Goal: Contribute content

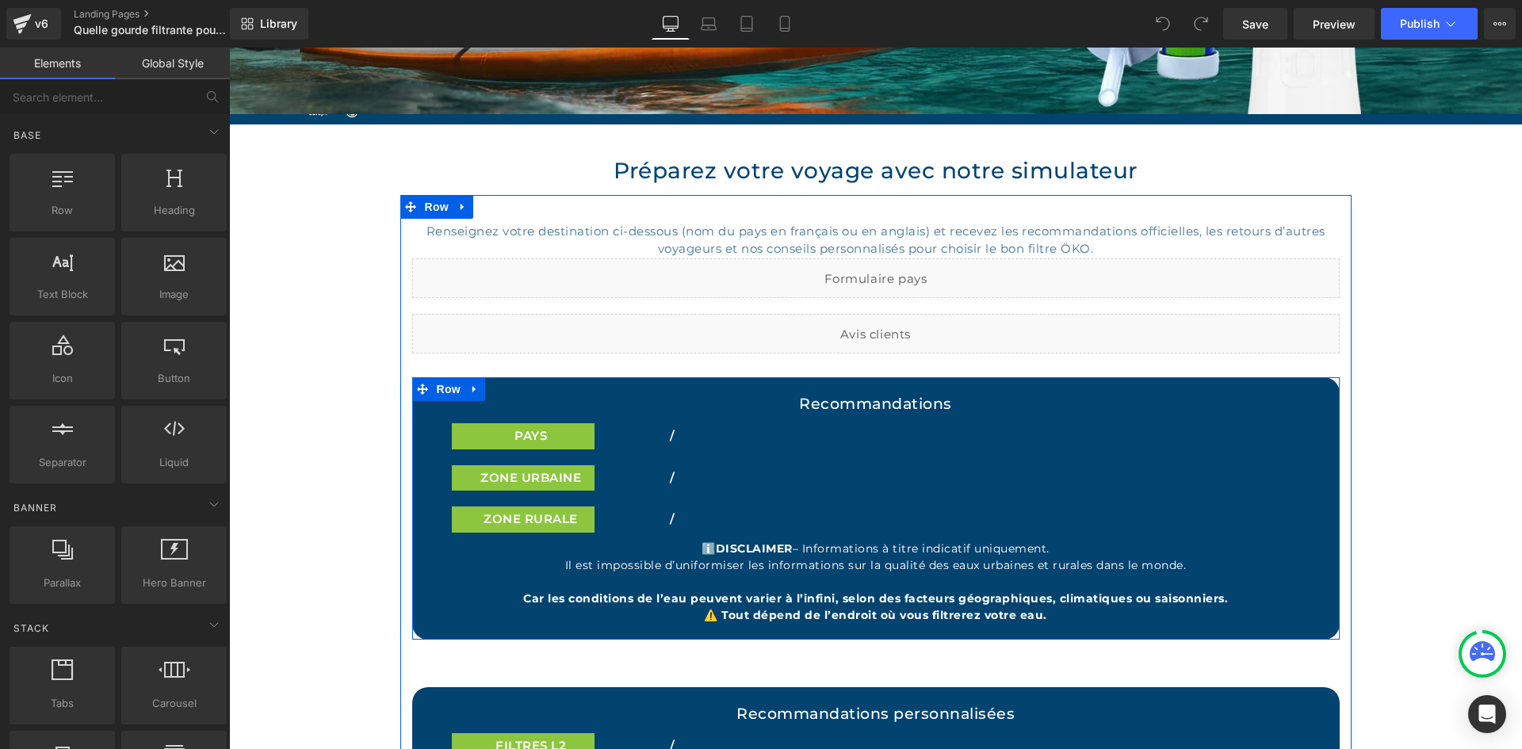
scroll to position [238, 0]
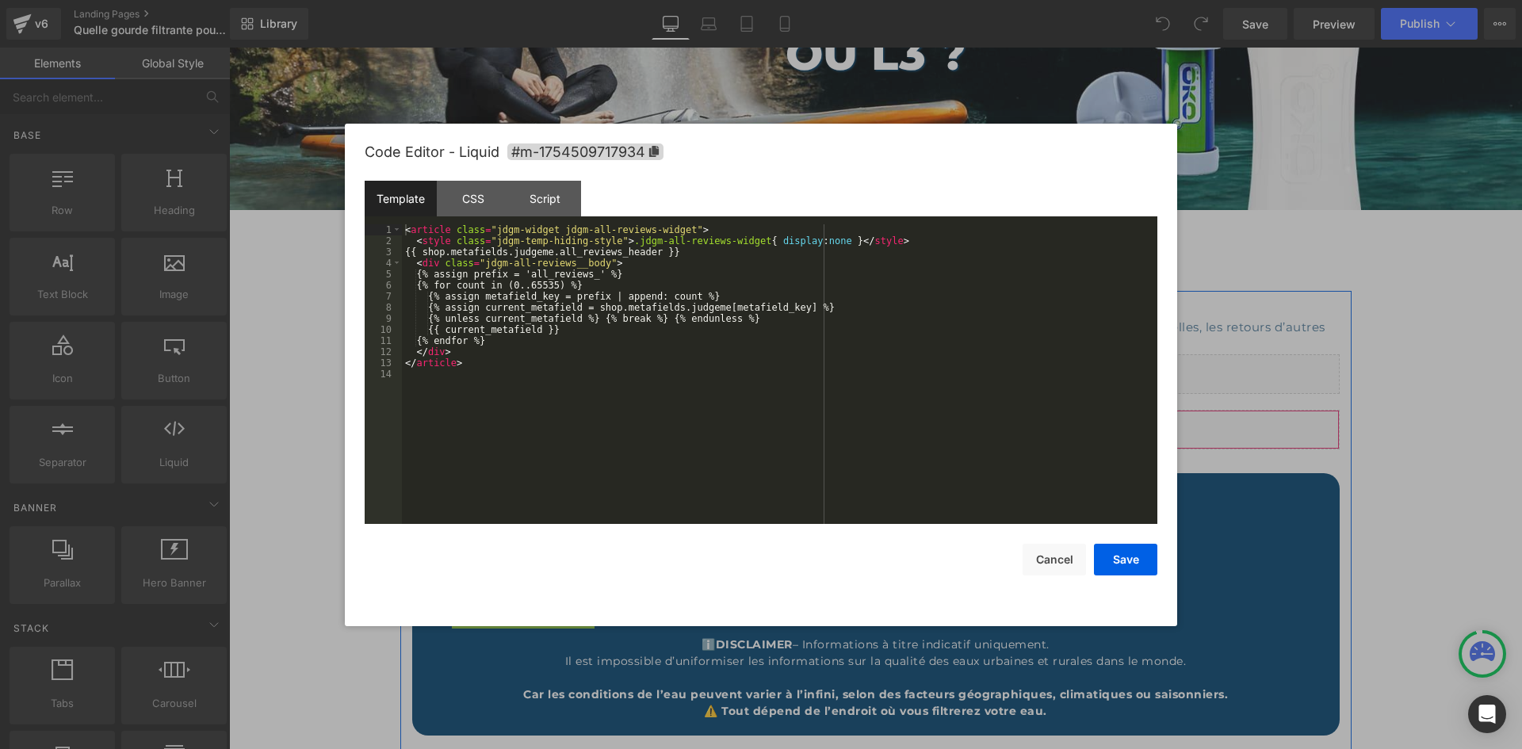
click at [896, 420] on div "Liquid" at bounding box center [876, 430] width 928 height 40
click at [1048, 557] on button "Cancel" at bounding box center [1054, 560] width 63 height 32
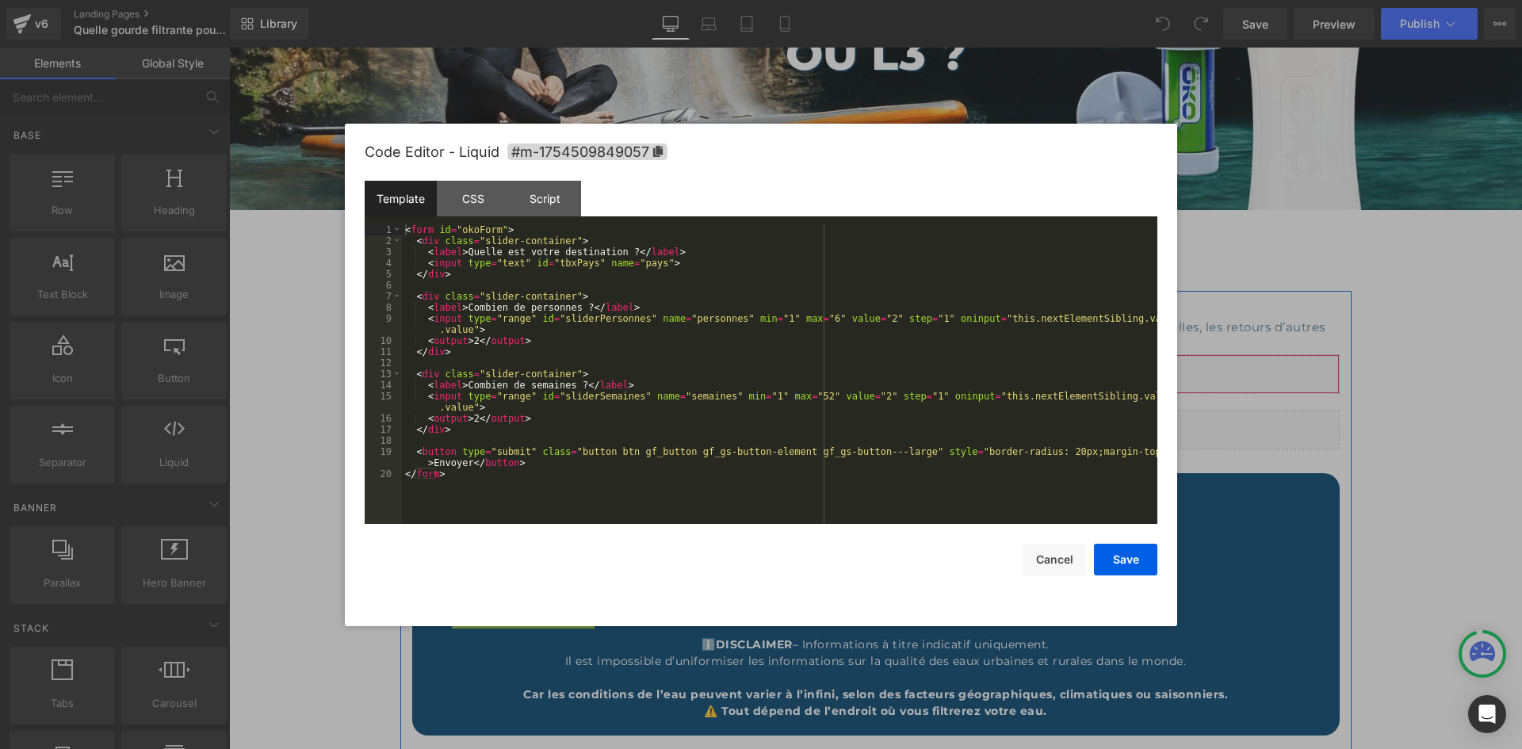
click at [898, 361] on div "Liquid" at bounding box center [876, 374] width 928 height 40
click at [459, 211] on div "CSS" at bounding box center [473, 199] width 72 height 36
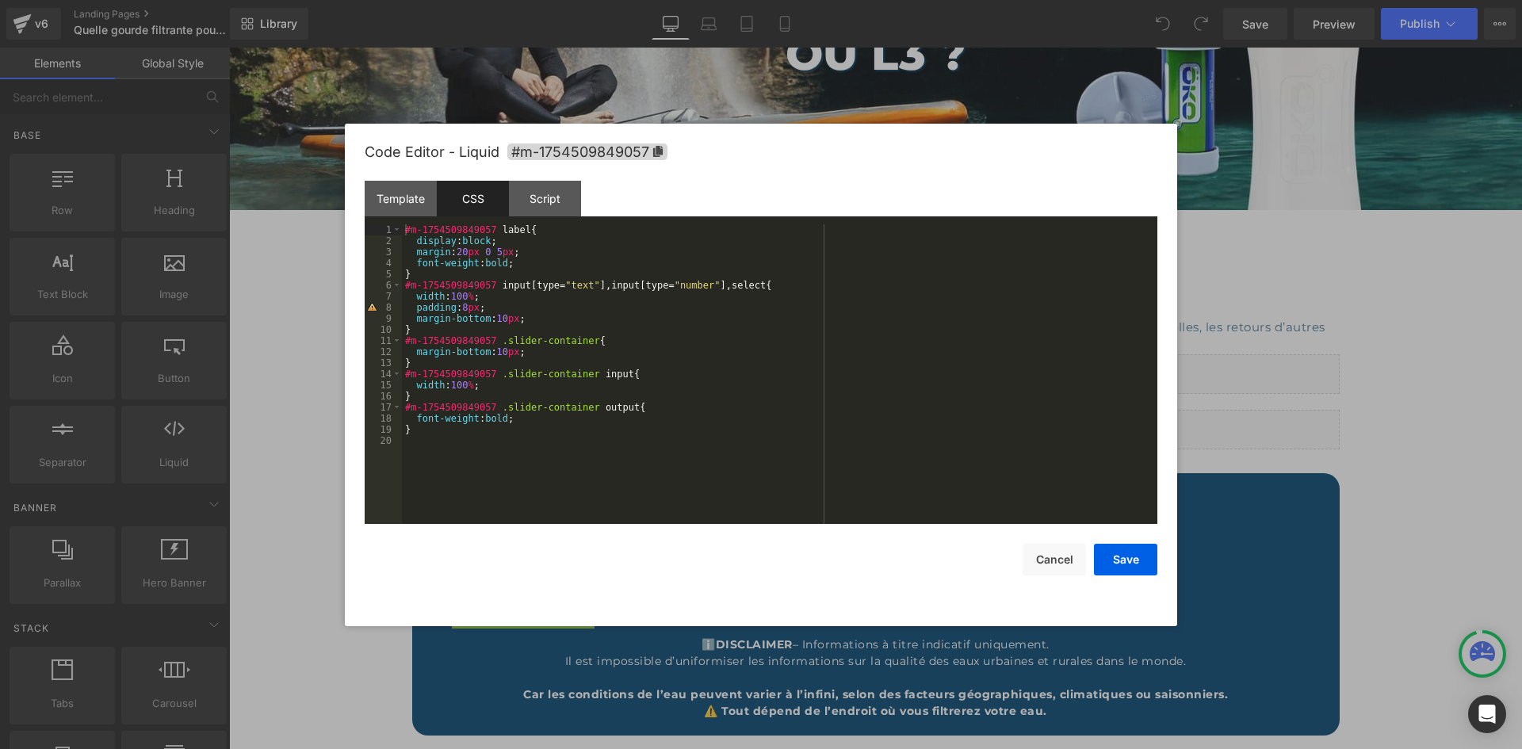
click at [507, 204] on div "CSS" at bounding box center [473, 199] width 72 height 36
click at [530, 201] on div "Script" at bounding box center [545, 199] width 72 height 36
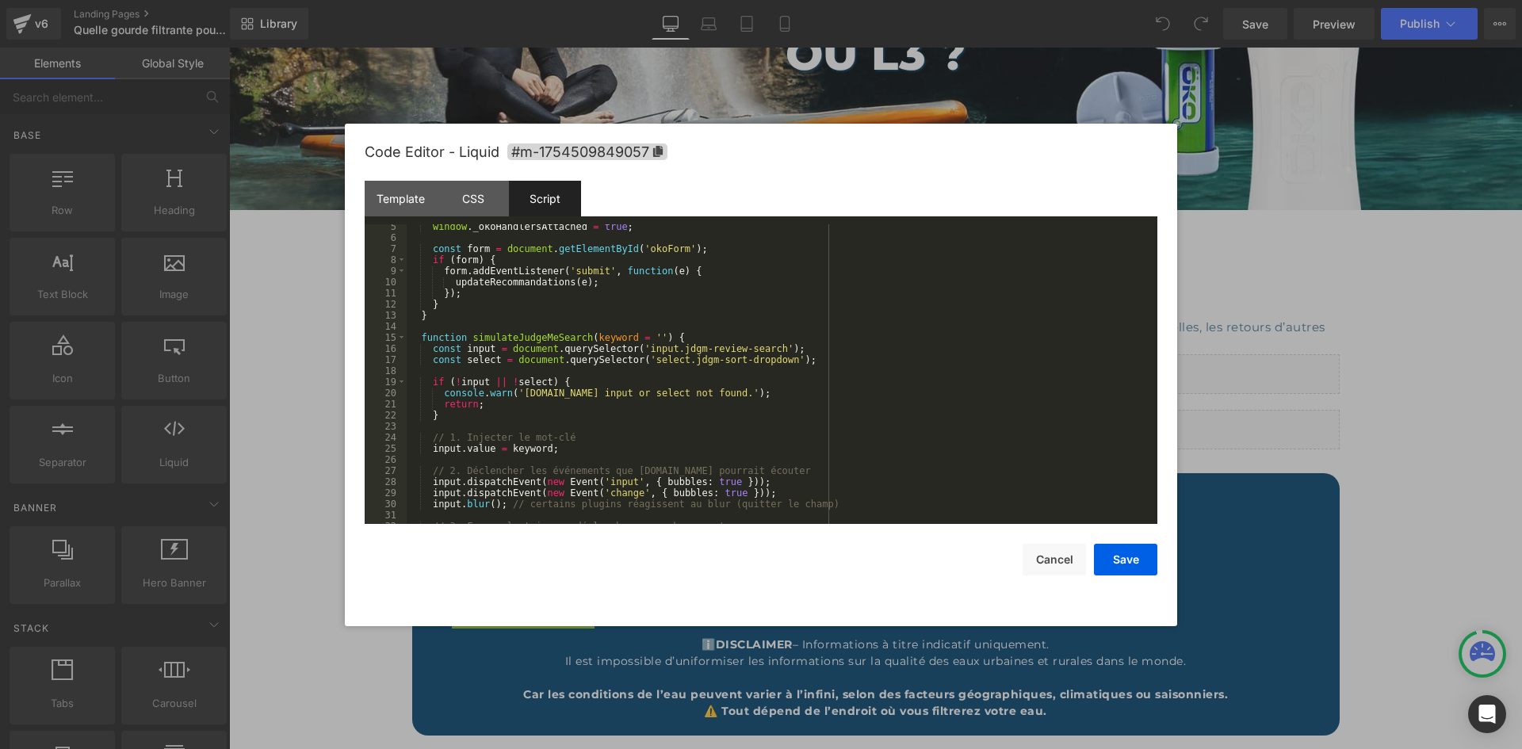
scroll to position [48, 0]
click at [473, 352] on div "window . _okoHandlersAttached = true ; const form = document . getElementById (…" at bounding box center [779, 382] width 745 height 322
click at [556, 334] on div "window . _okoHandlersAttached = true ; const form = document . getElementById (…" at bounding box center [779, 382] width 745 height 322
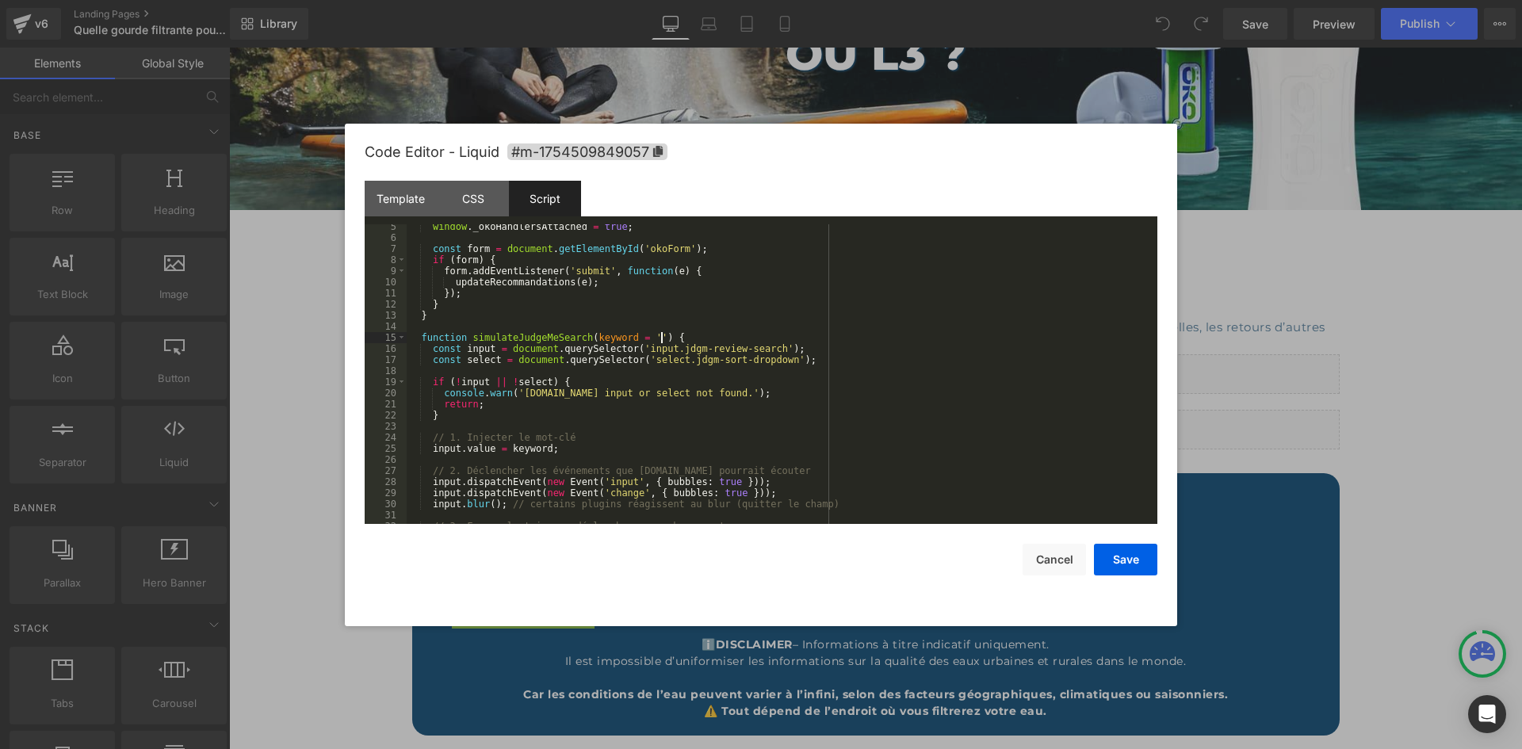
click at [801, 333] on div "window . _okoHandlersAttached = true ; const form = document . getElementById (…" at bounding box center [779, 382] width 745 height 322
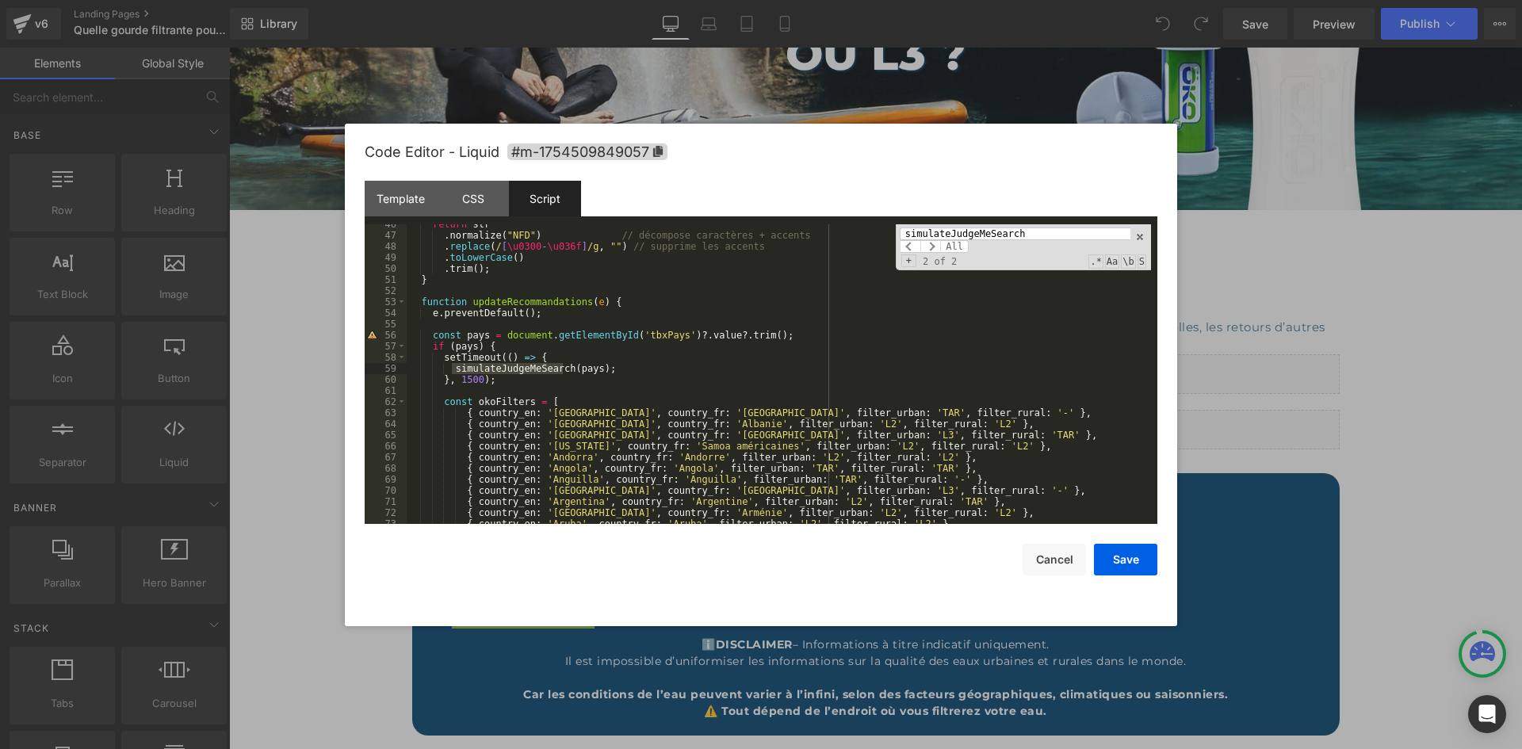
scroll to position [505, 0]
type input "simulateJudgeMeSearch"
click at [430, 343] on div "return str . normalize ( "NFD" ) // décompose caractères + accents . replace ( …" at bounding box center [779, 380] width 745 height 322
click at [449, 358] on div "return str . normalize ( "NFD" ) // décompose caractères + accents . replace ( …" at bounding box center [779, 380] width 745 height 322
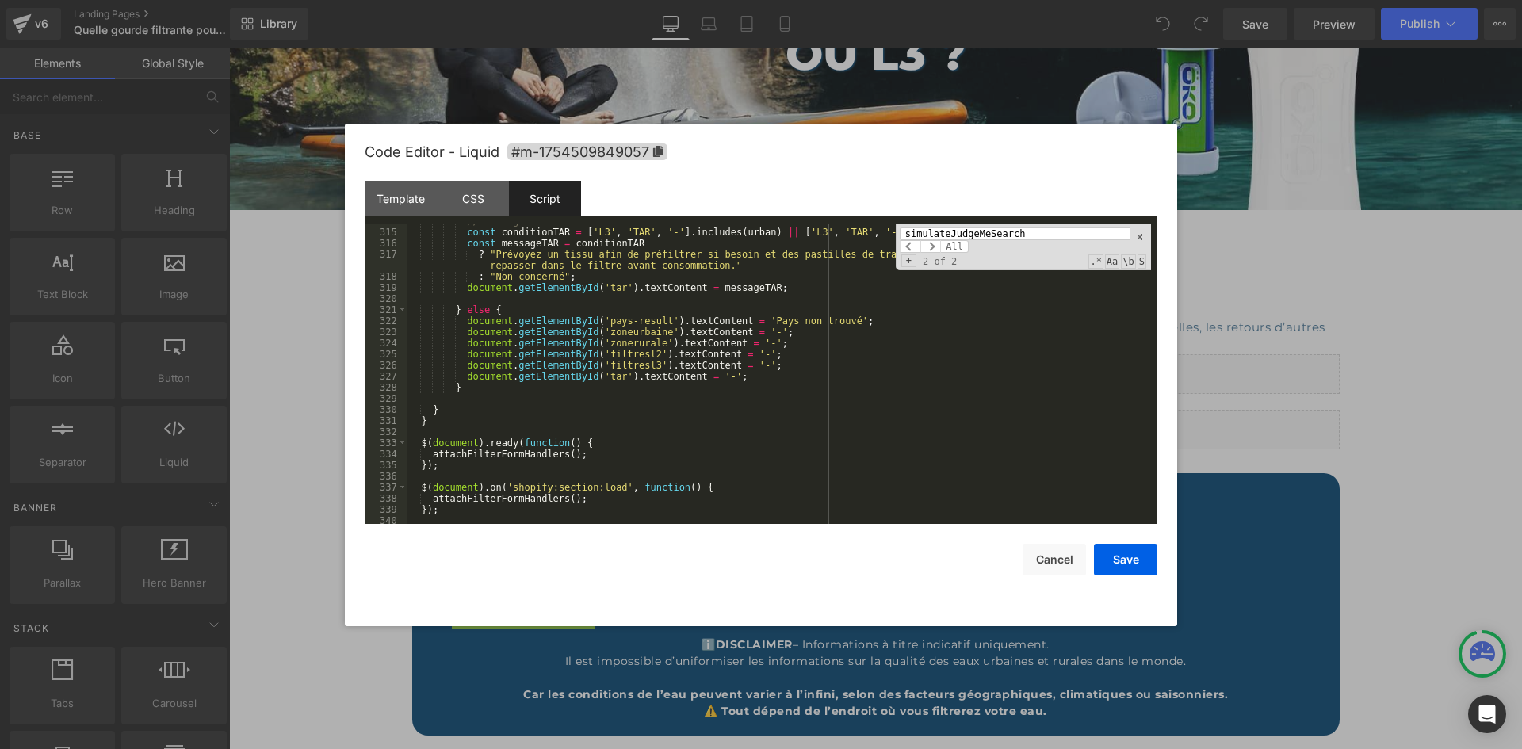
scroll to position [3564, 0]
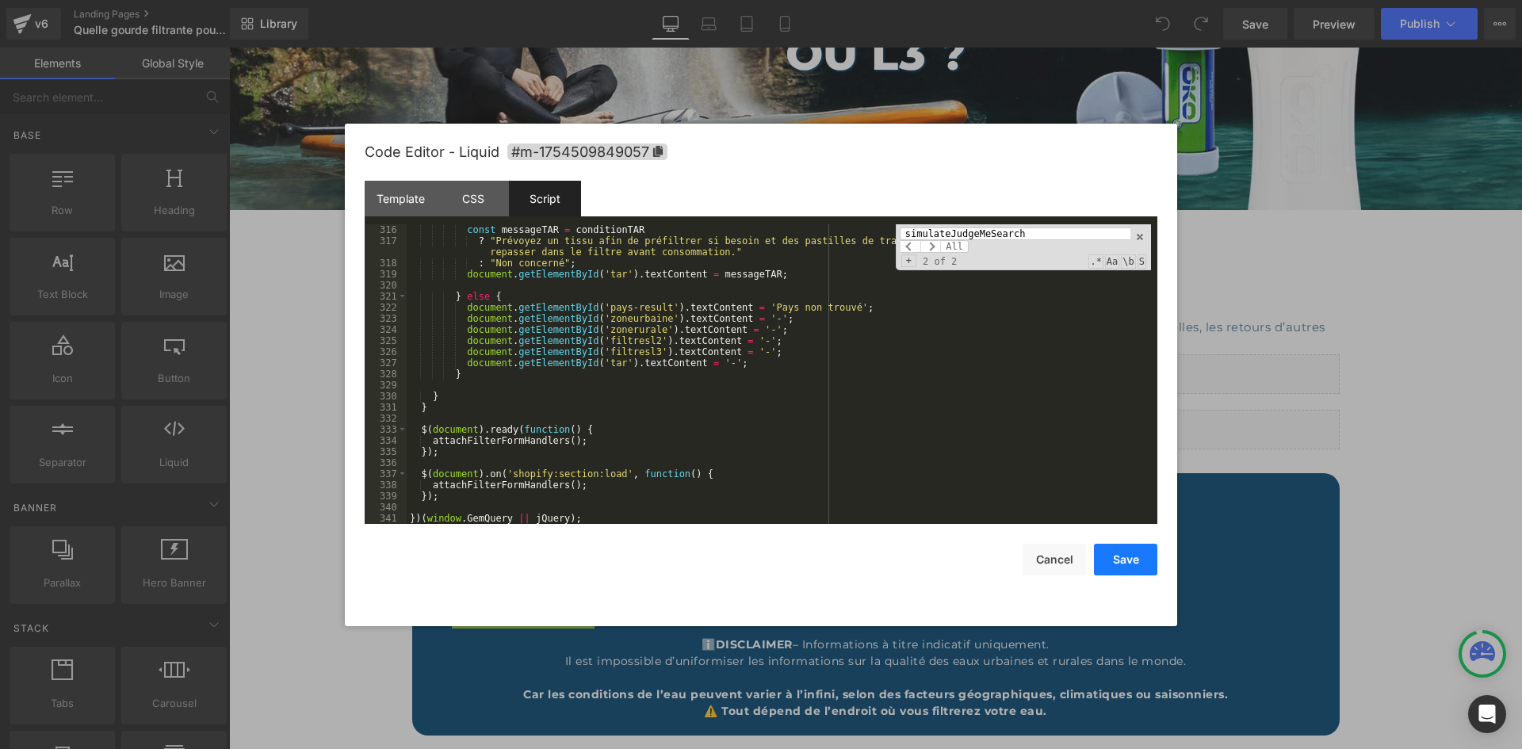
click at [1132, 553] on button "Save" at bounding box center [1125, 560] width 63 height 32
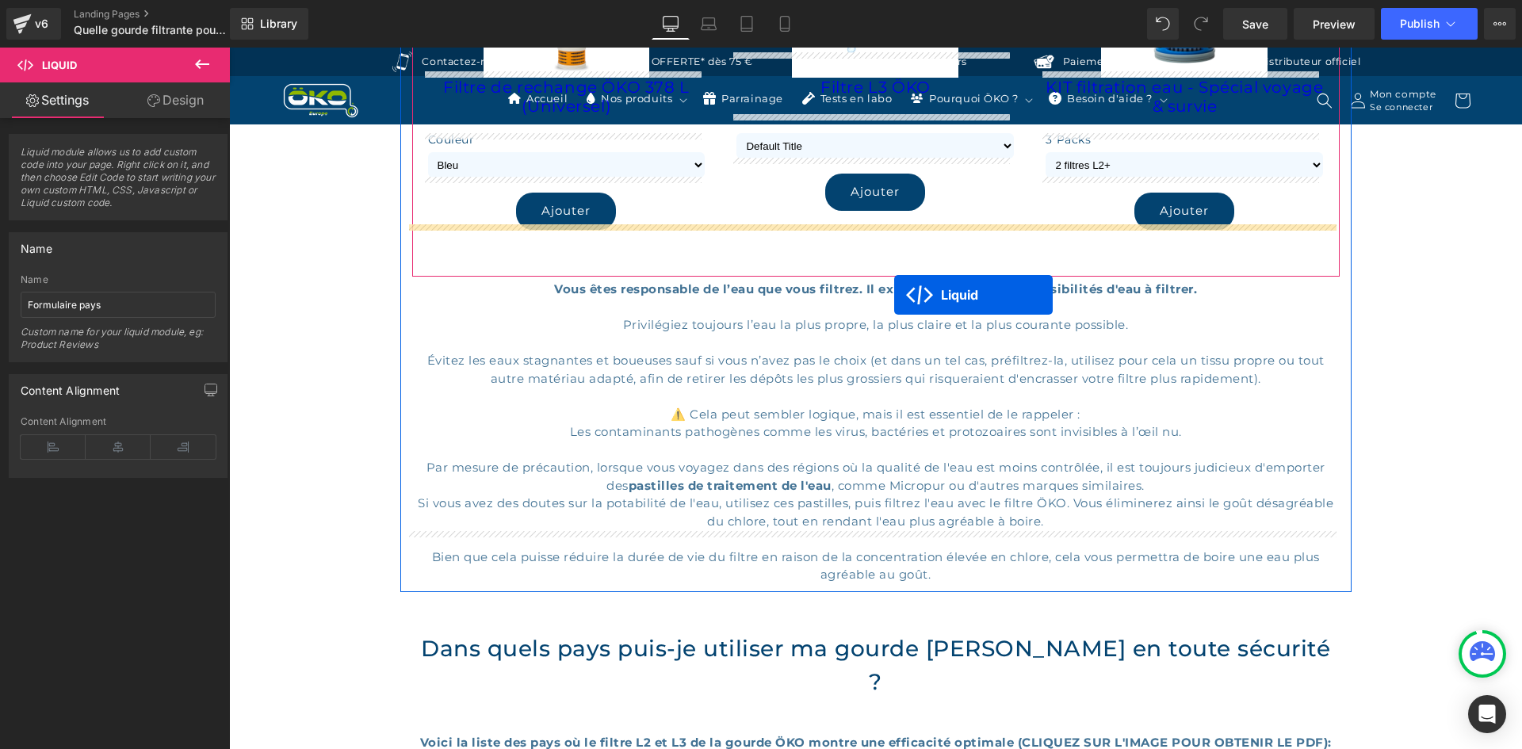
scroll to position [1665, 0]
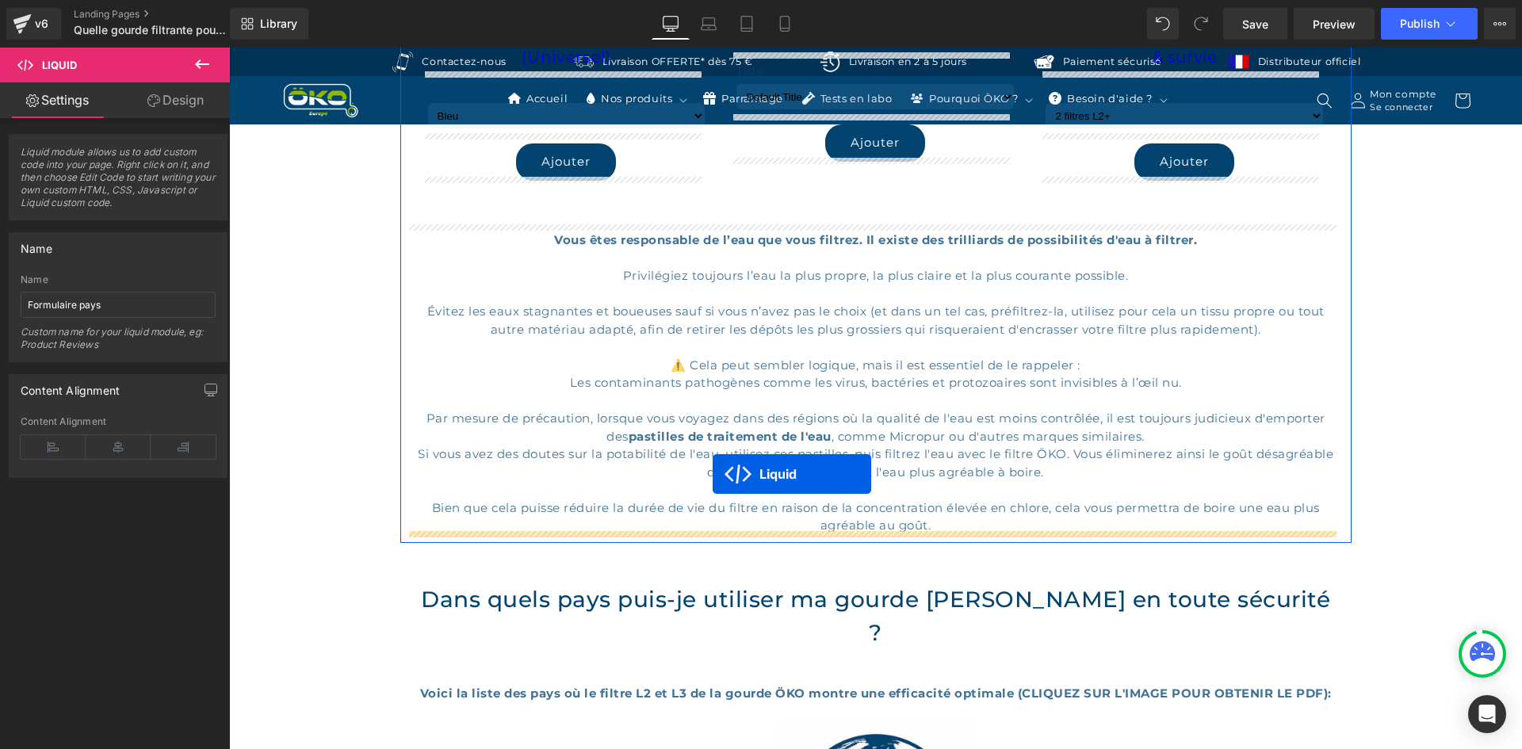
drag, startPoint x: 826, startPoint y: 419, endPoint x: 713, endPoint y: 474, distance: 126.3
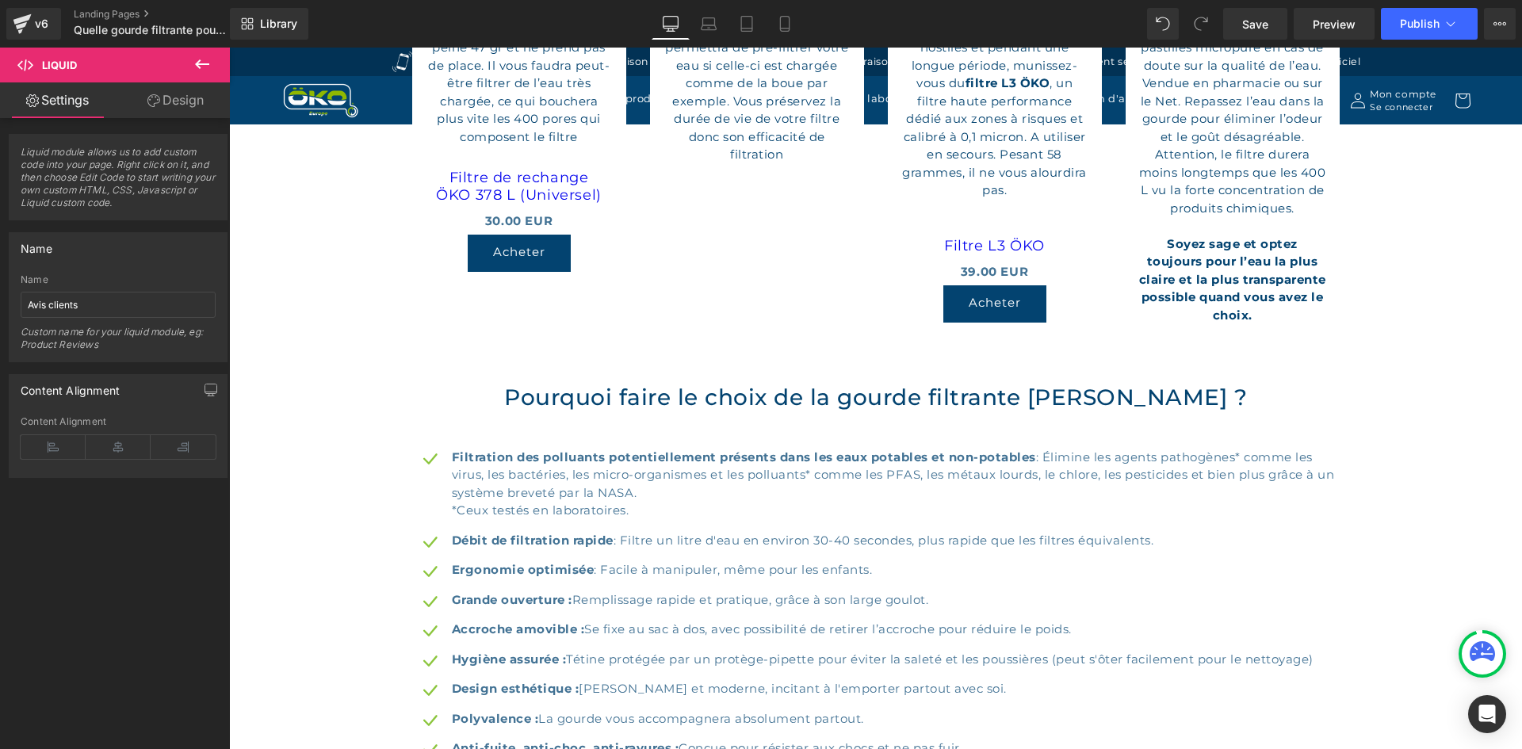
scroll to position [4702, 0]
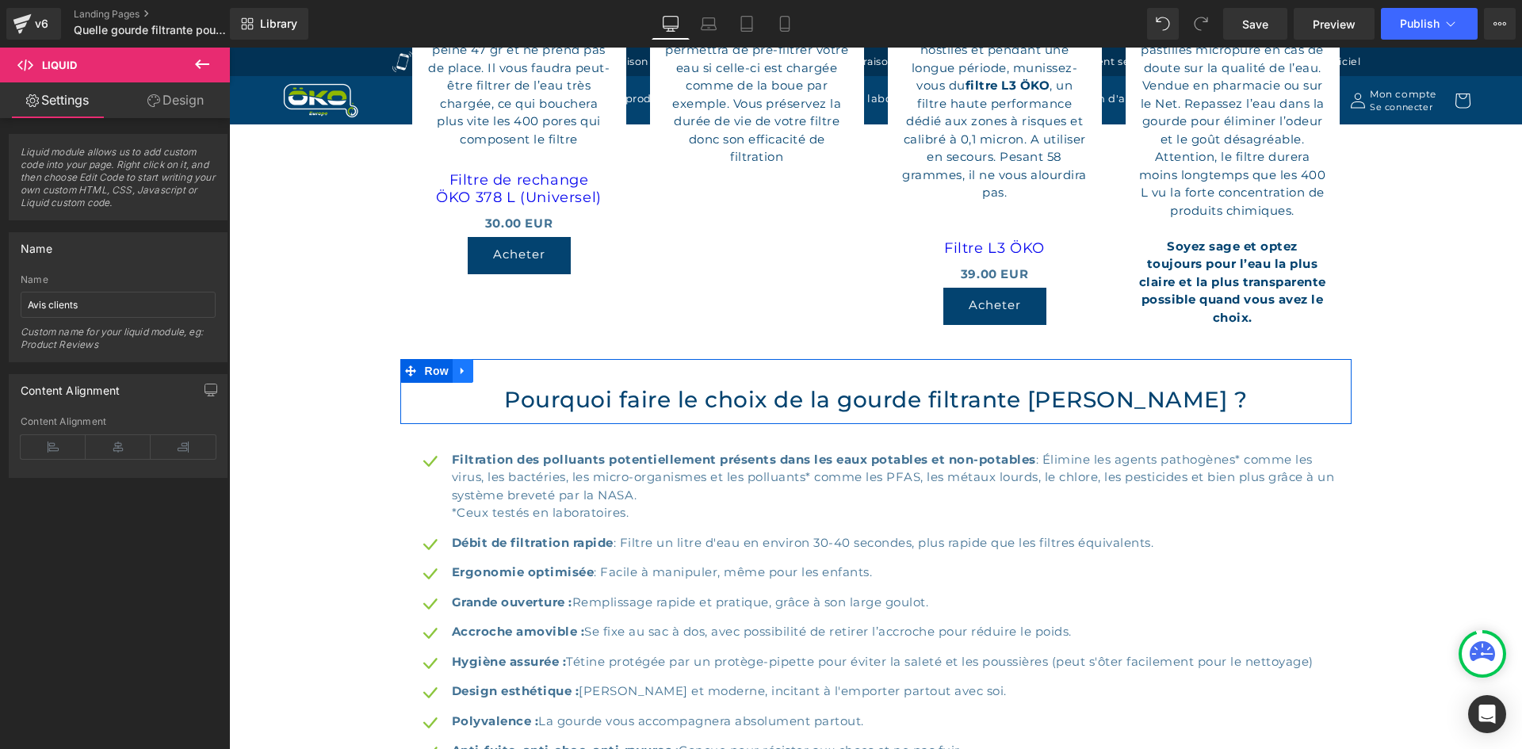
click at [458, 365] on icon at bounding box center [463, 371] width 11 height 12
click at [473, 359] on link at bounding box center [483, 371] width 21 height 24
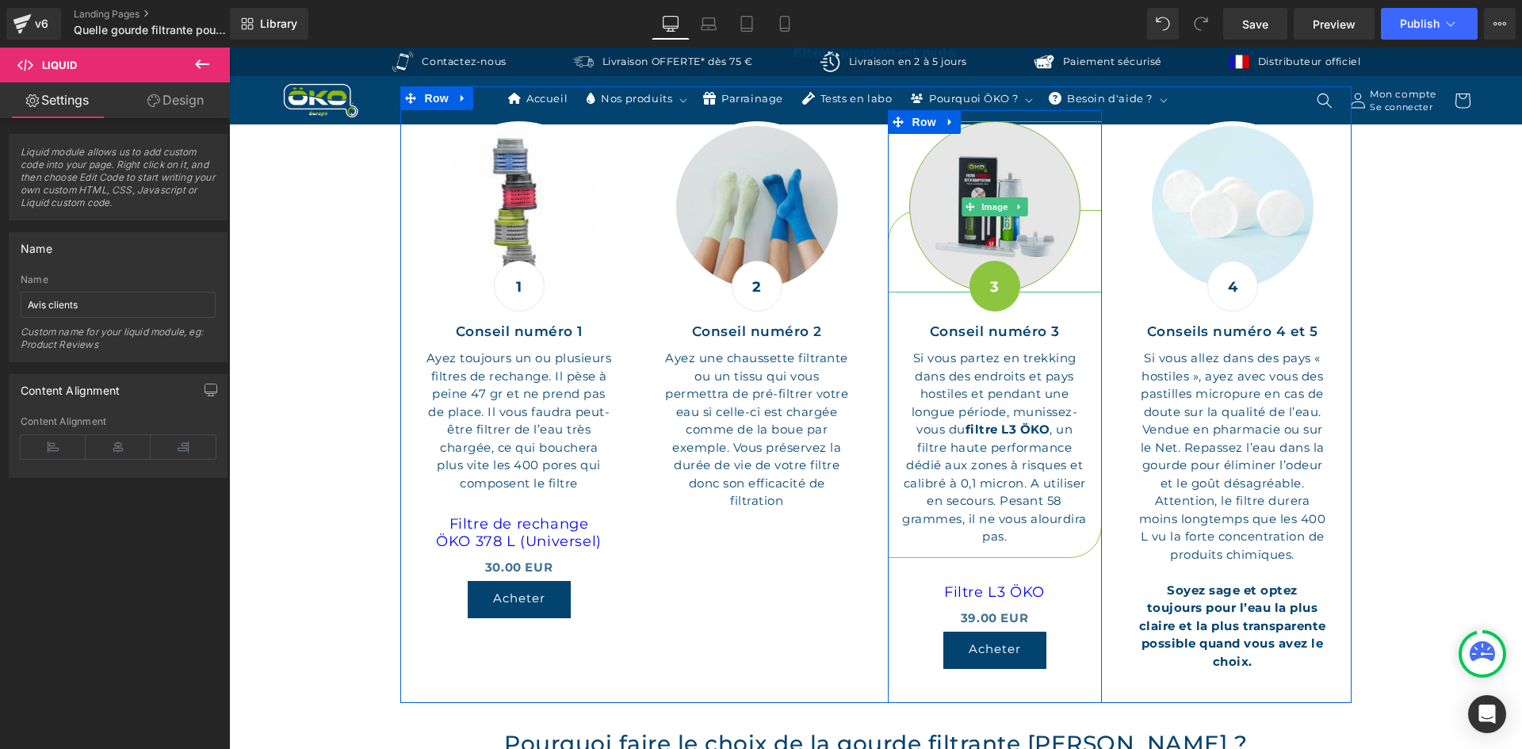
scroll to position [4623, 0]
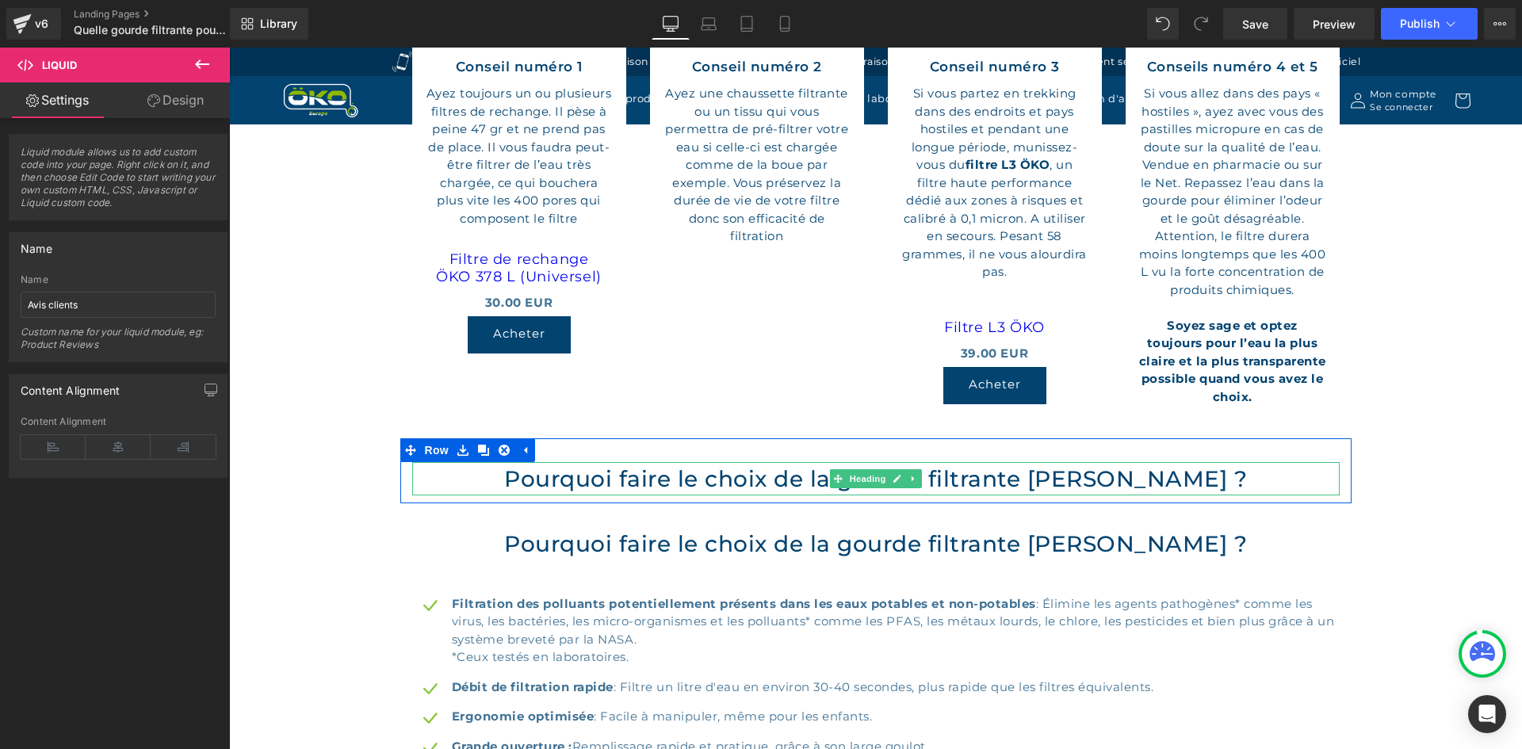
click at [924, 462] on h2 "Pourquoi faire le choix de la gourde filtrante [PERSON_NAME] ?" at bounding box center [876, 478] width 928 height 33
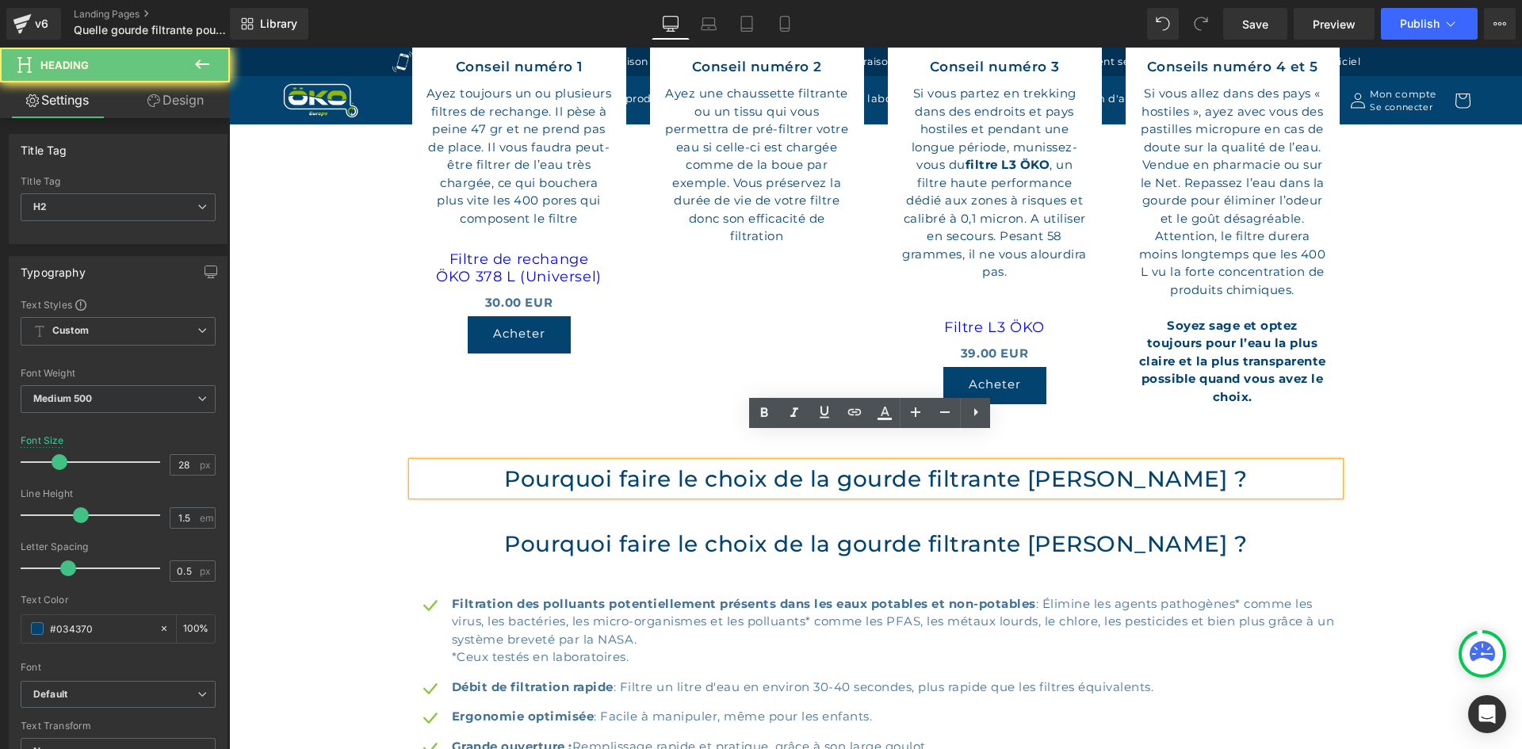
click at [927, 462] on h2 "Pourquoi faire le choix de la gourde filtrante [PERSON_NAME] ?" at bounding box center [876, 478] width 928 height 33
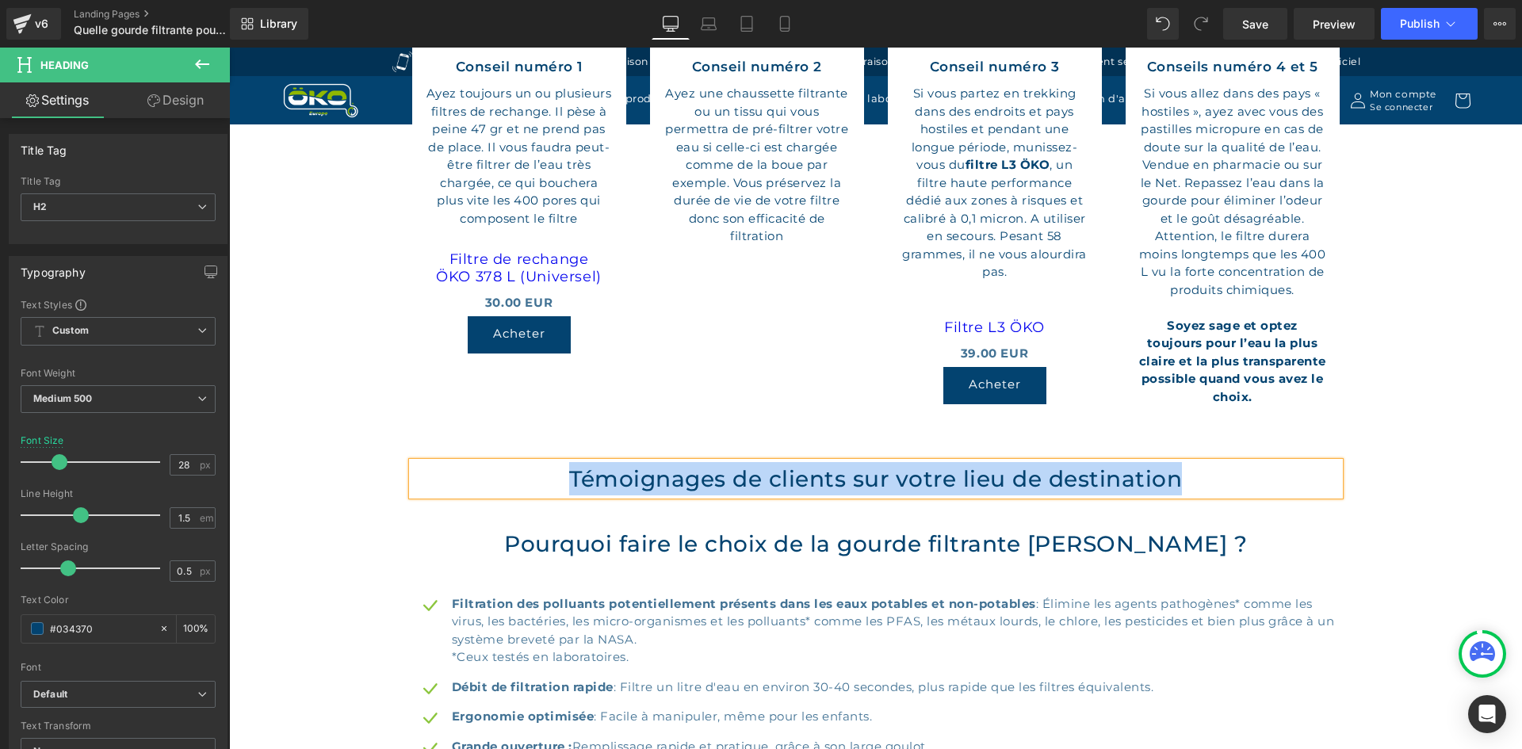
click at [561, 462] on h2 "Témoignages de clients sur votre lieu de destination" at bounding box center [876, 478] width 928 height 33
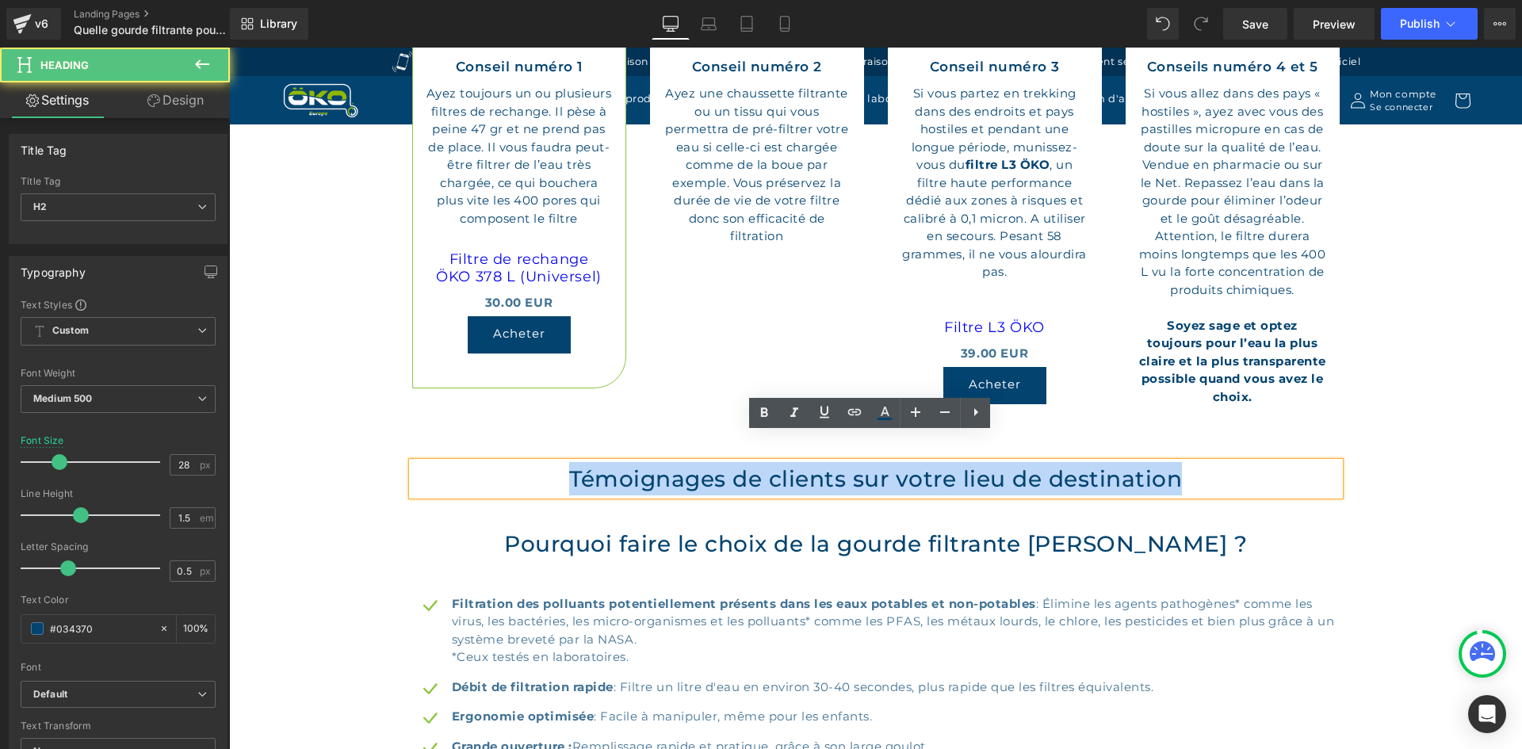
copy h2 "Témoignages de clients sur votre lieu de destination"
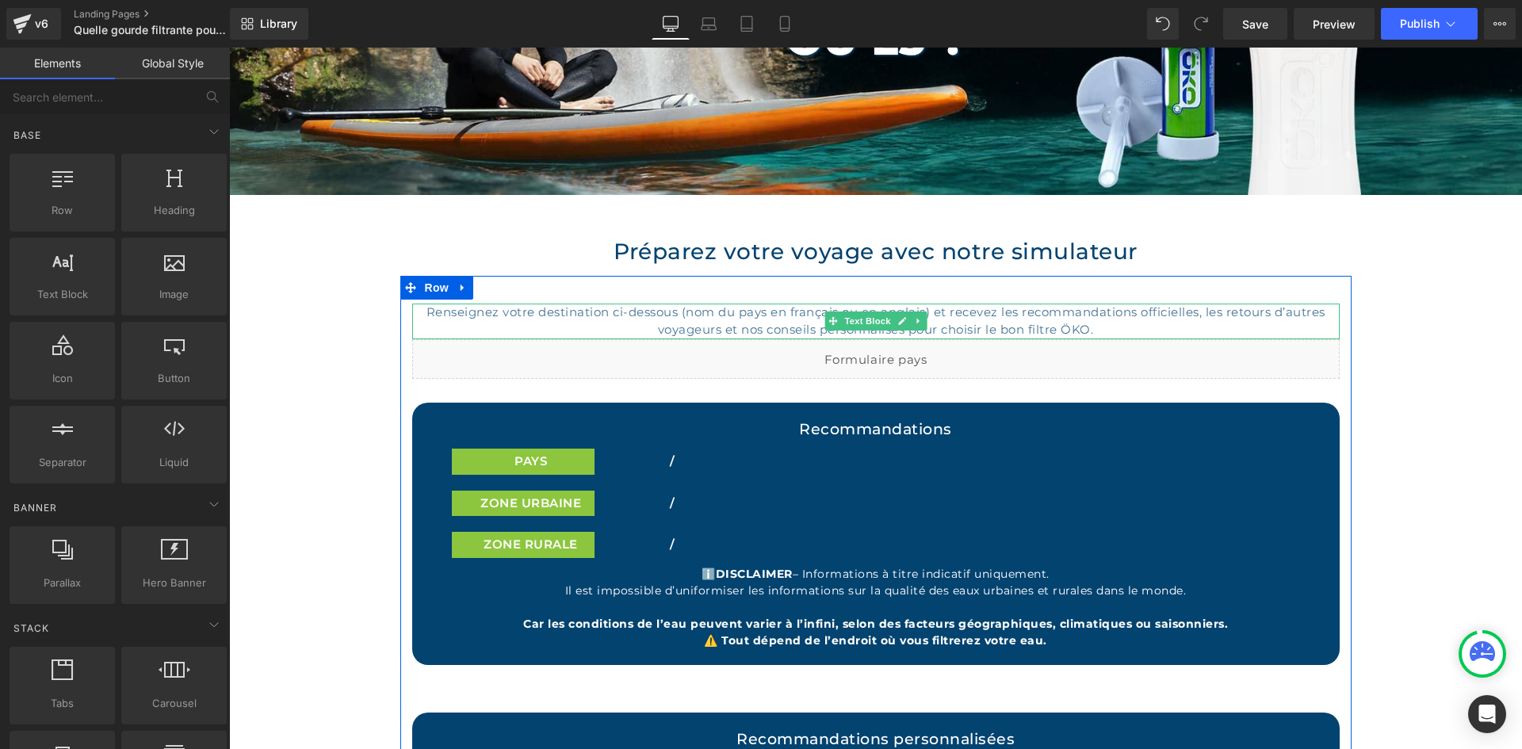
scroll to position [262, 0]
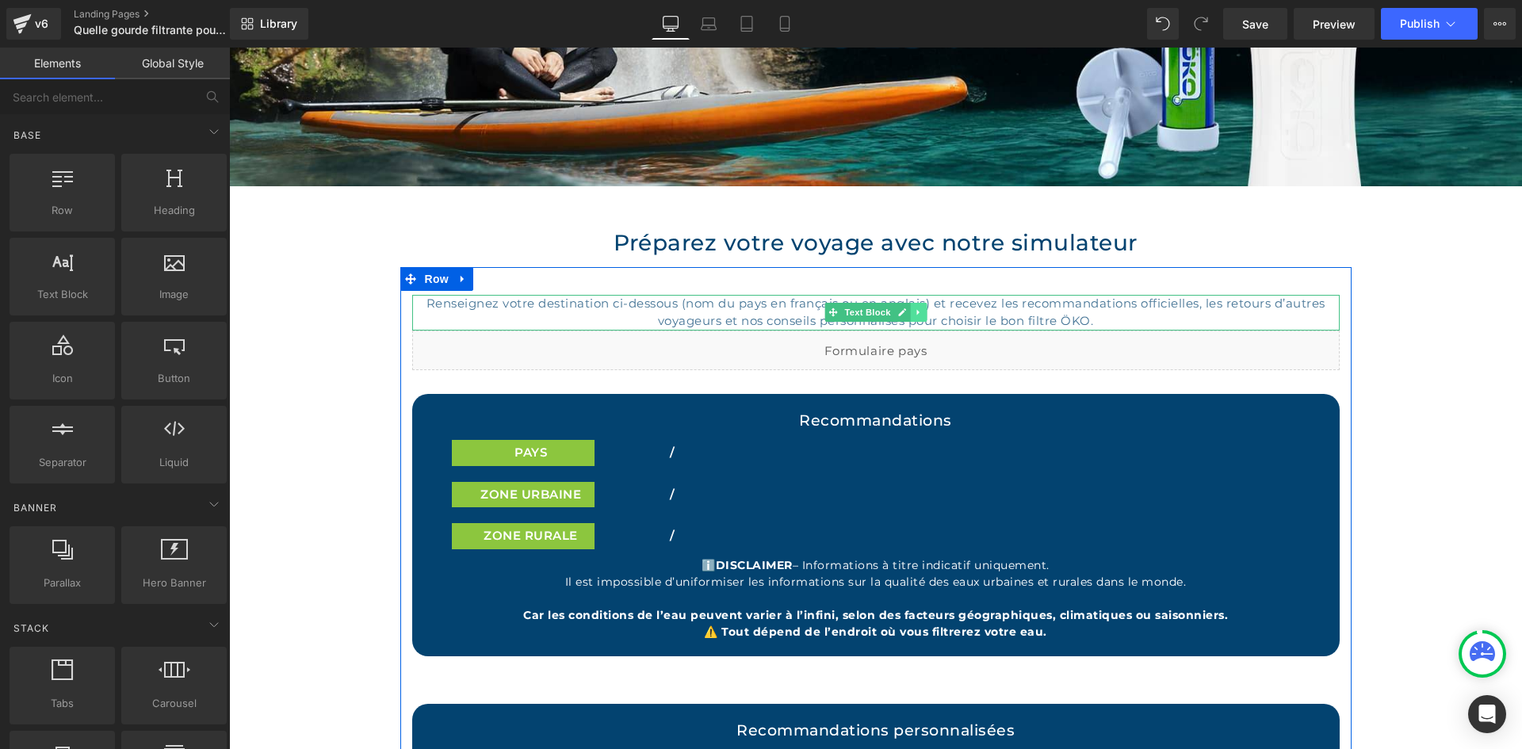
click at [914, 310] on icon at bounding box center [918, 313] width 9 height 10
click at [906, 310] on icon at bounding box center [910, 312] width 9 height 9
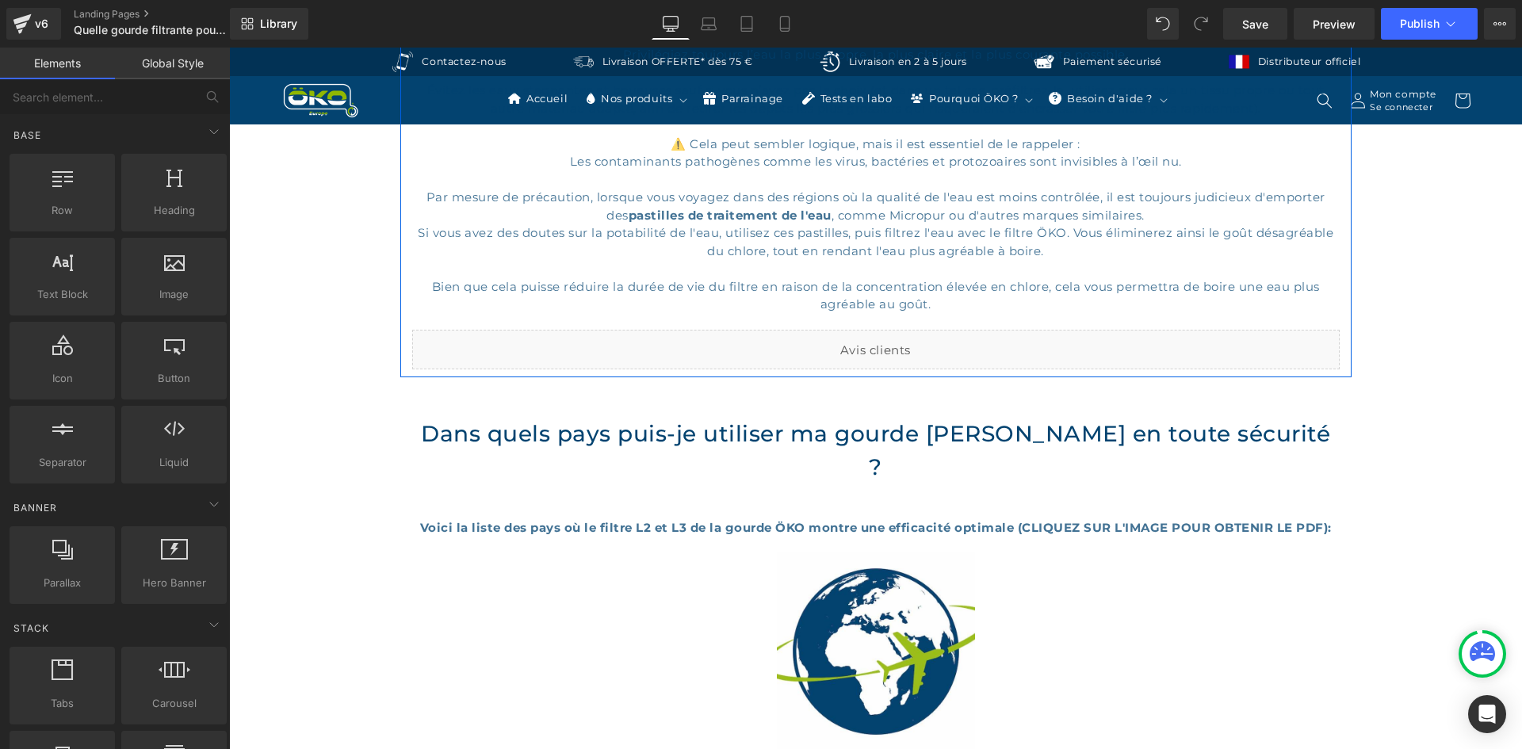
scroll to position [1927, 0]
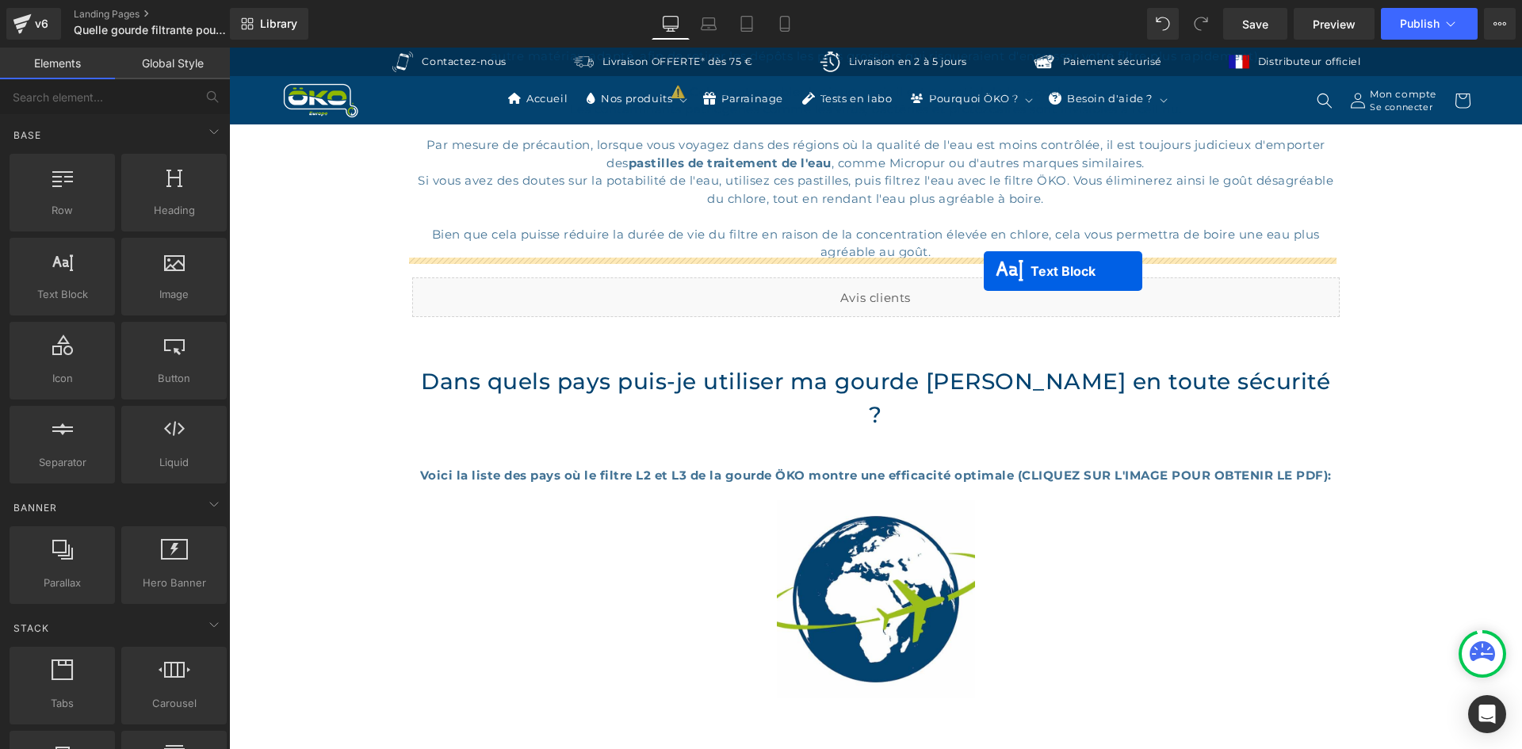
drag, startPoint x: 822, startPoint y: 349, endPoint x: 984, endPoint y: 271, distance: 179.5
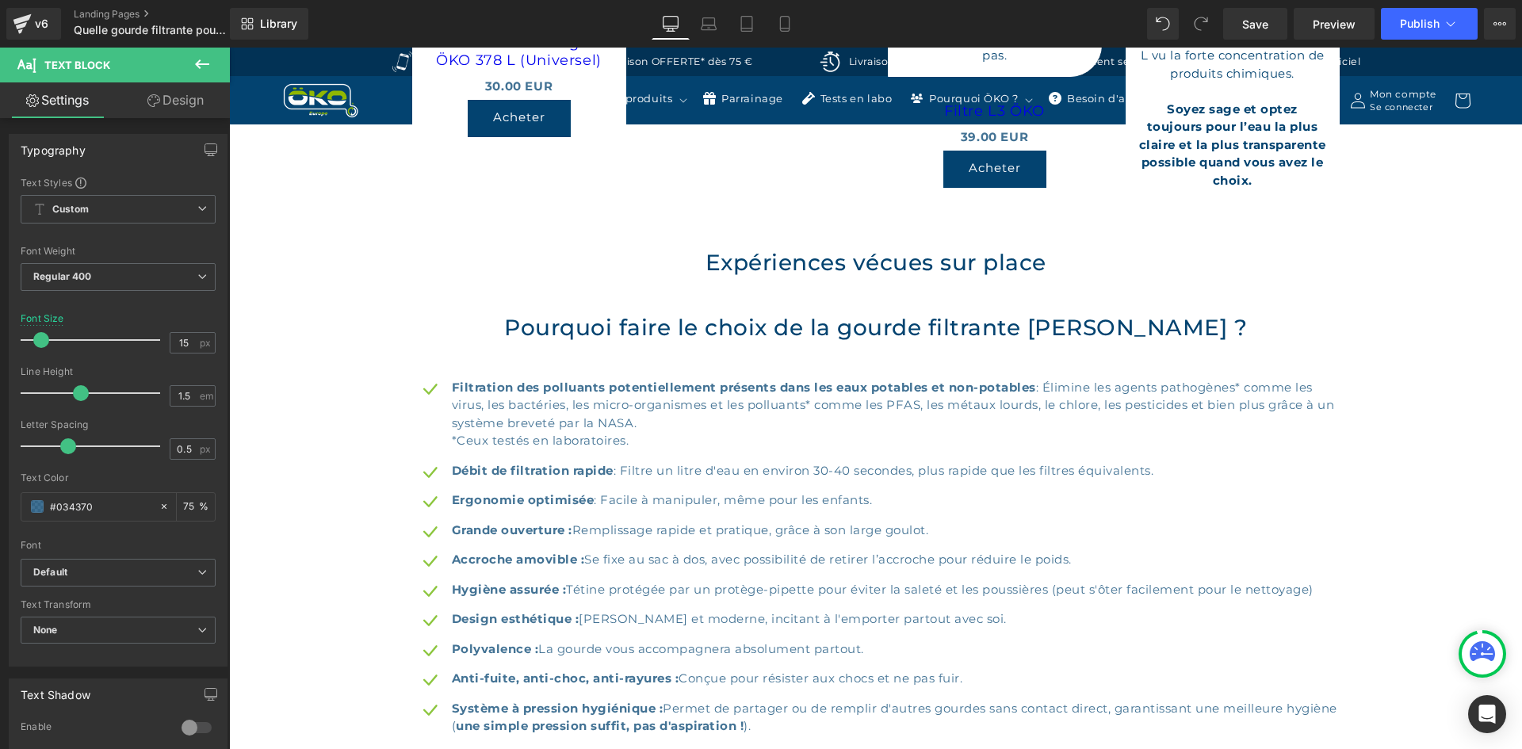
scroll to position [4738, 0]
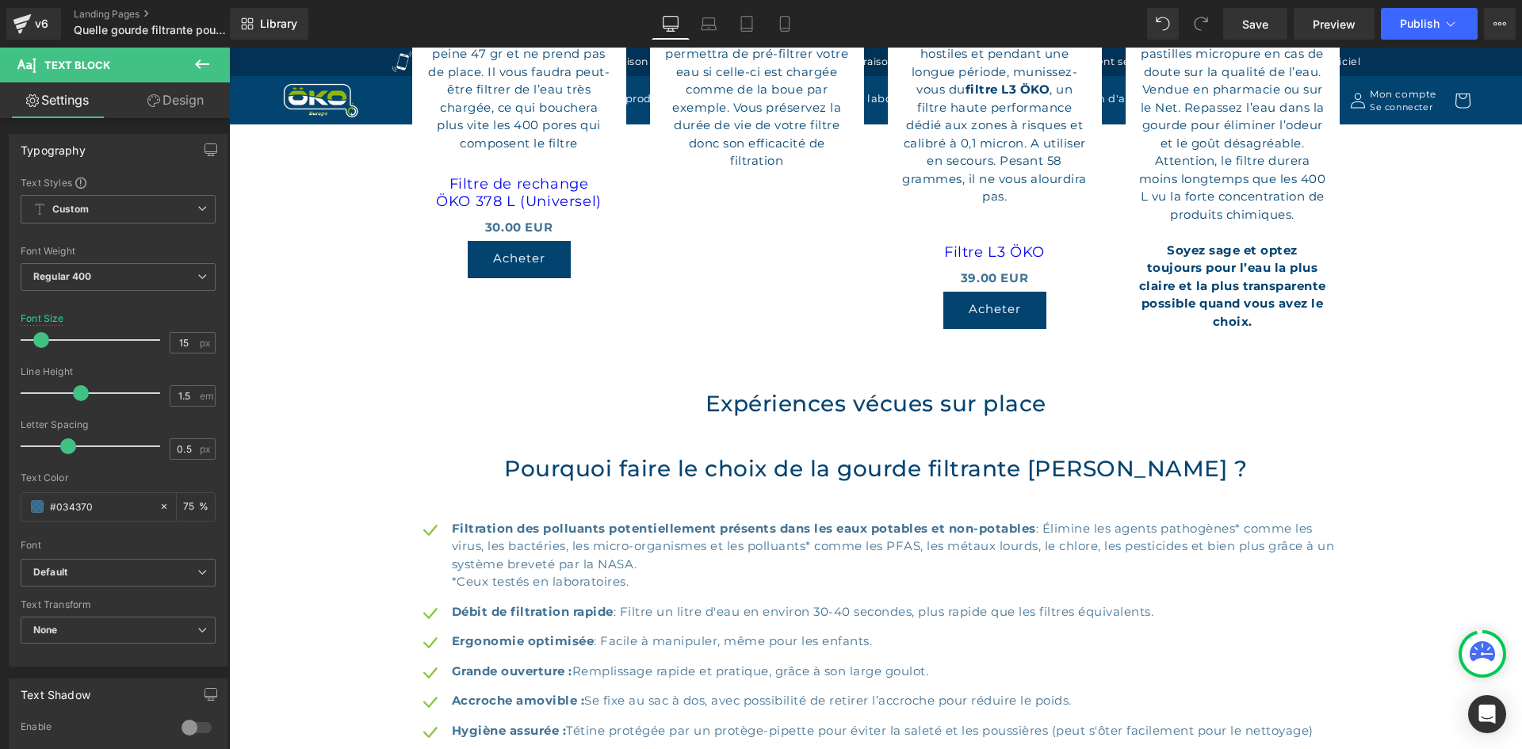
click at [213, 52] on button at bounding box center [202, 65] width 56 height 35
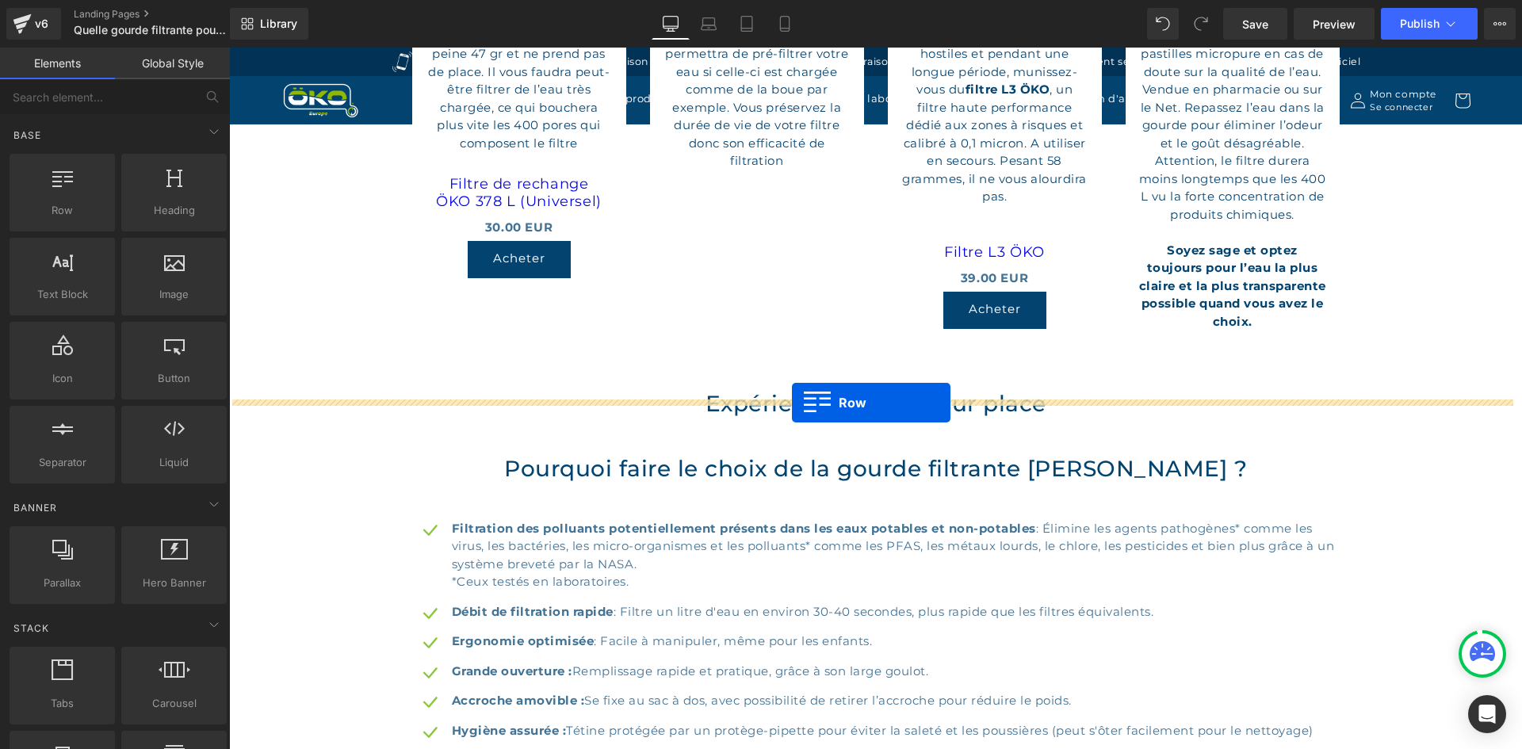
drag, startPoint x: 292, startPoint y: 237, endPoint x: 792, endPoint y: 403, distance: 527.1
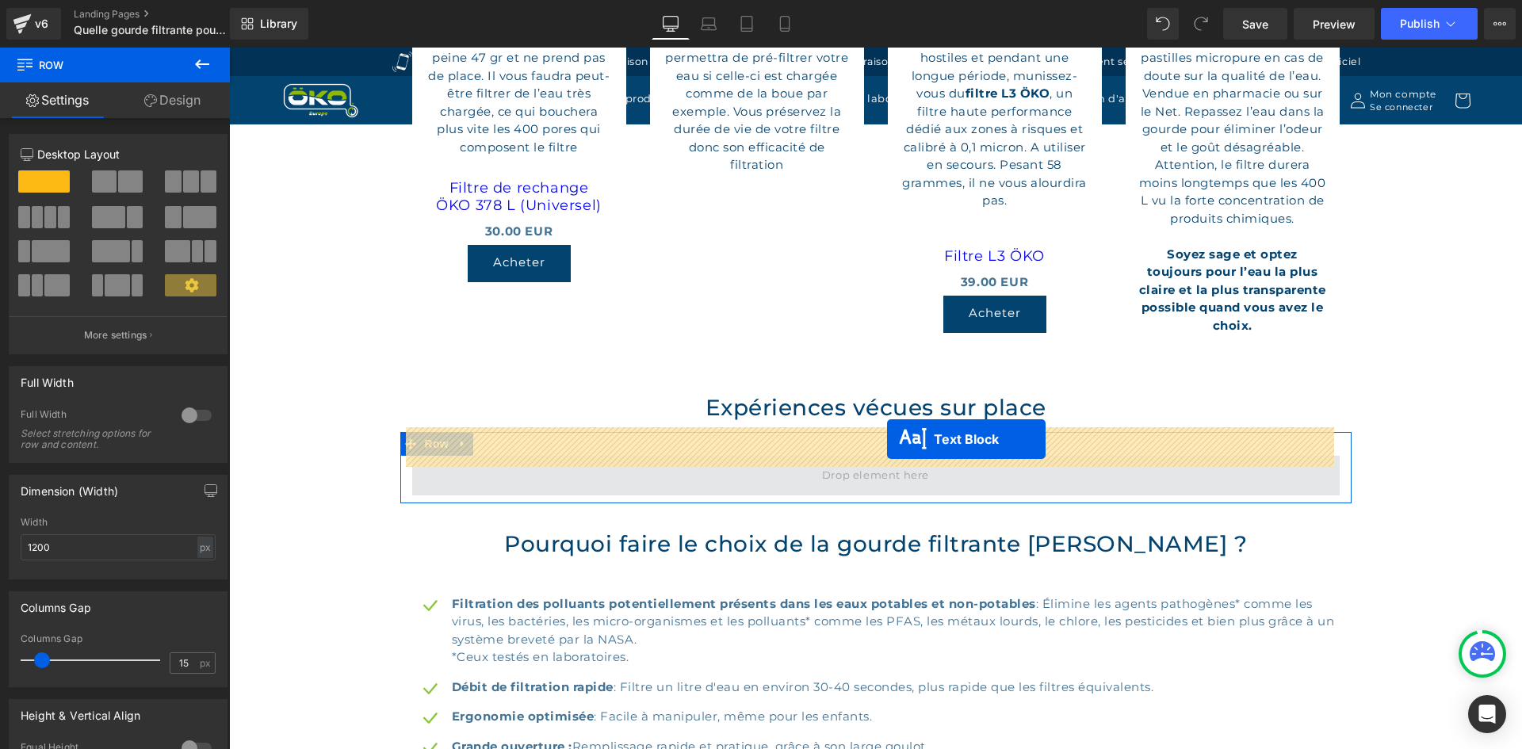
drag, startPoint x: 820, startPoint y: 283, endPoint x: 887, endPoint y: 439, distance: 170.1
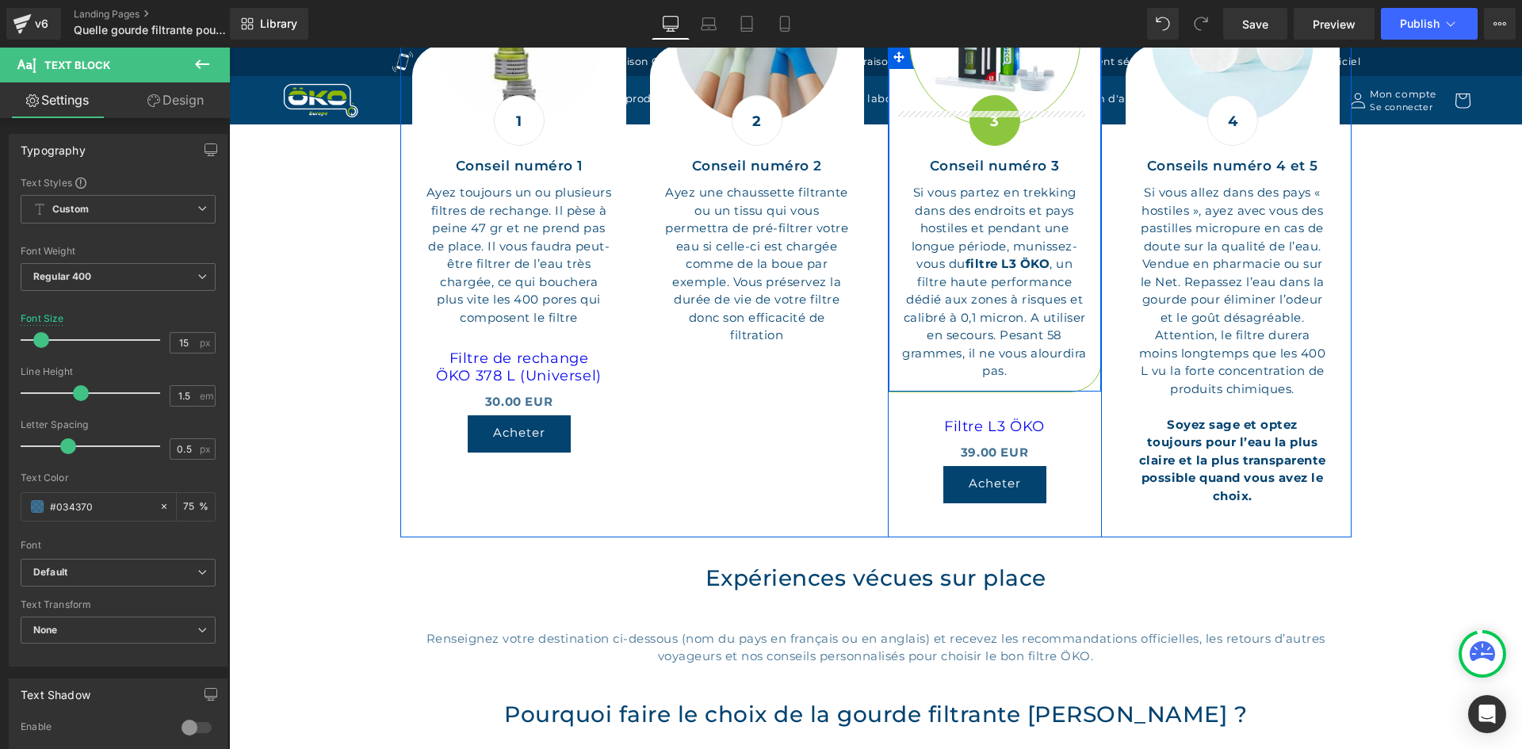
scroll to position [4774, 0]
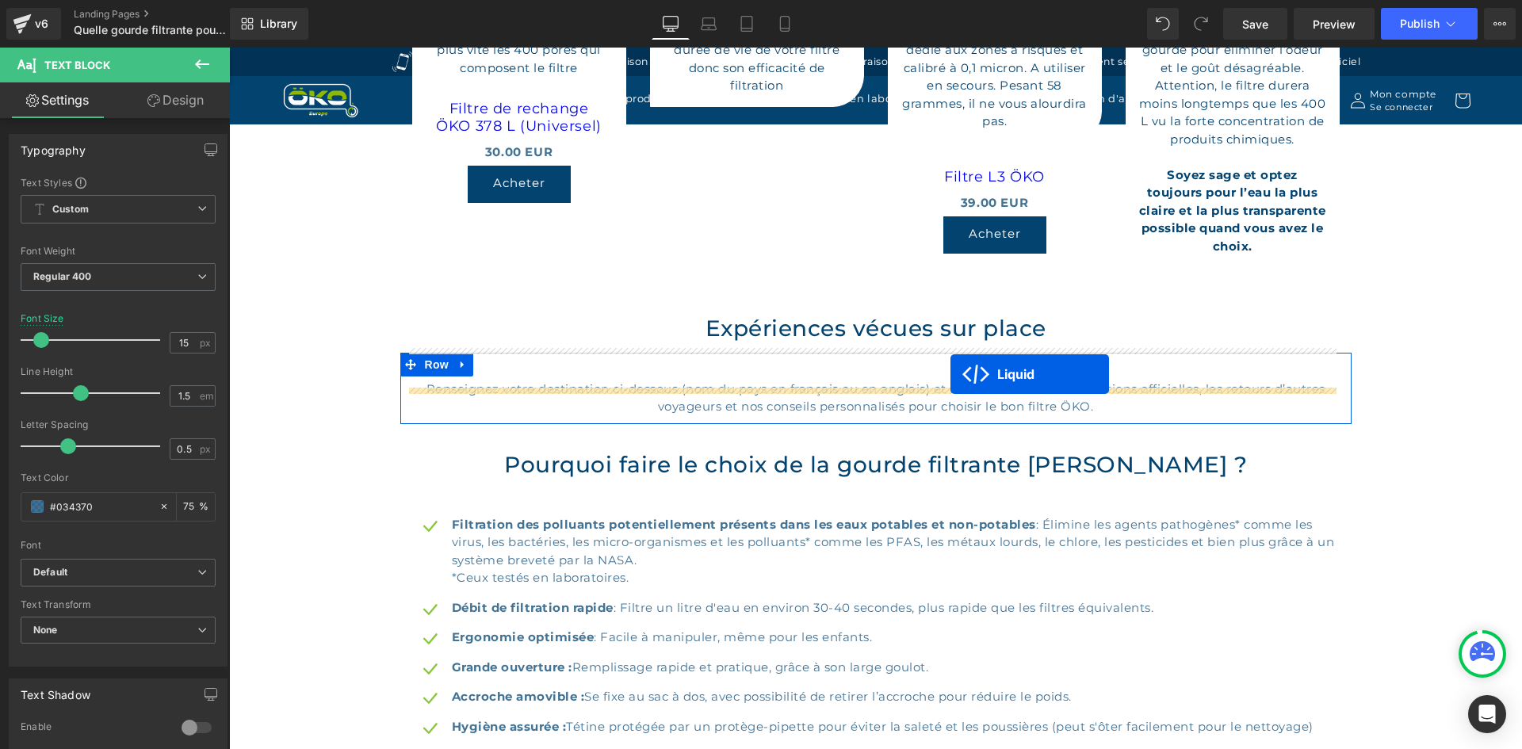
drag, startPoint x: 832, startPoint y: 250, endPoint x: 951, endPoint y: 374, distance: 172.2
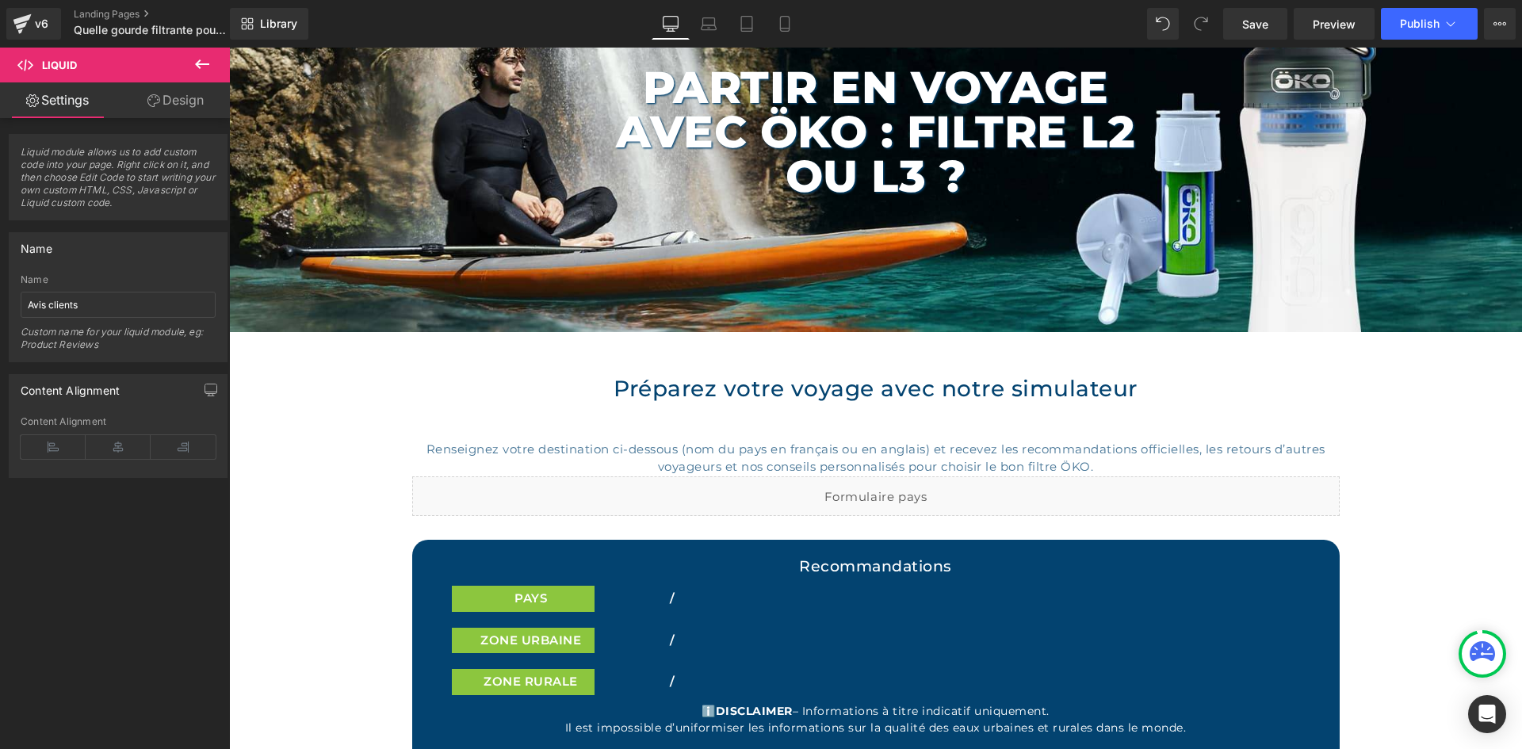
scroll to position [238, 0]
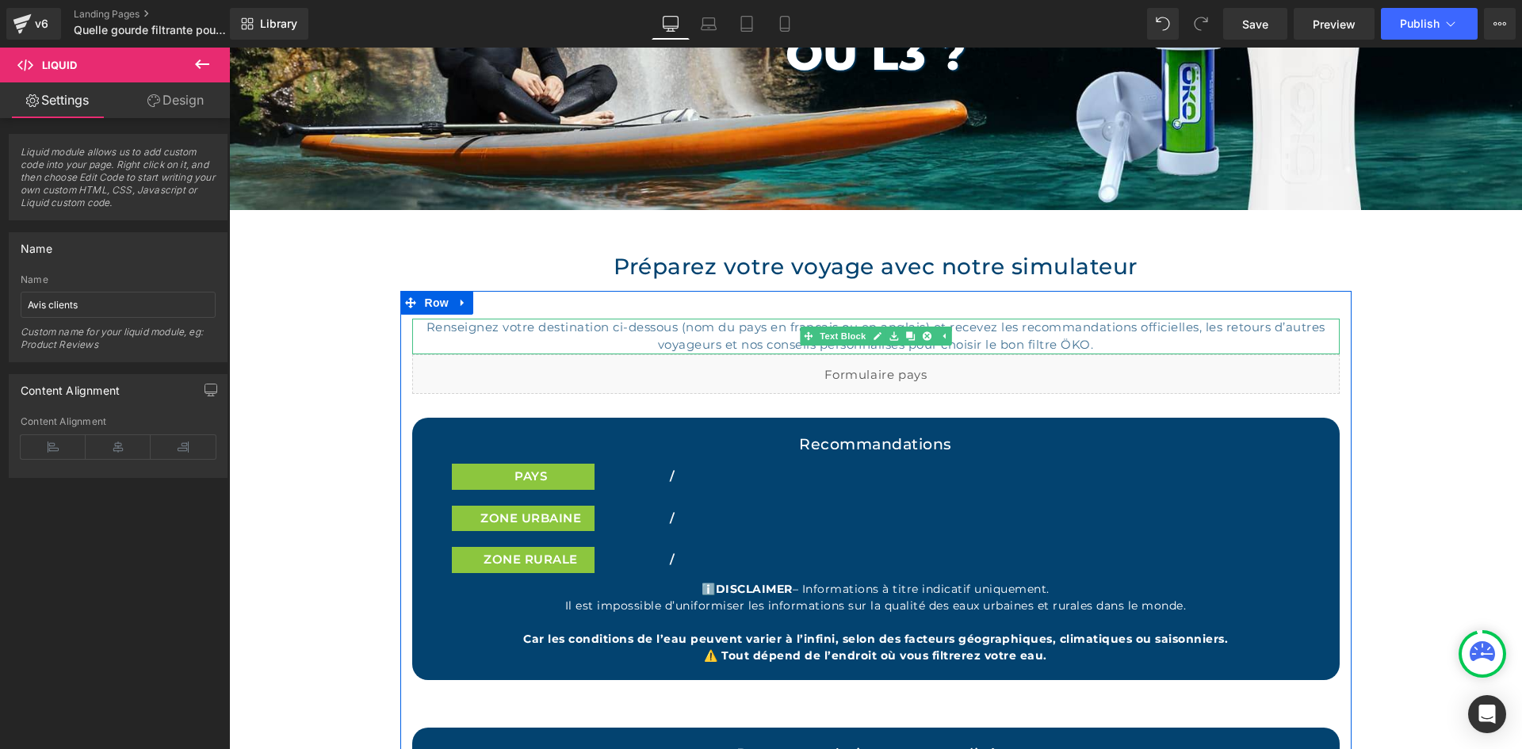
click at [1109, 340] on div "Renseignez votre destination ci-dessous (nom du pays en français ou en anglais)…" at bounding box center [876, 337] width 928 height 36
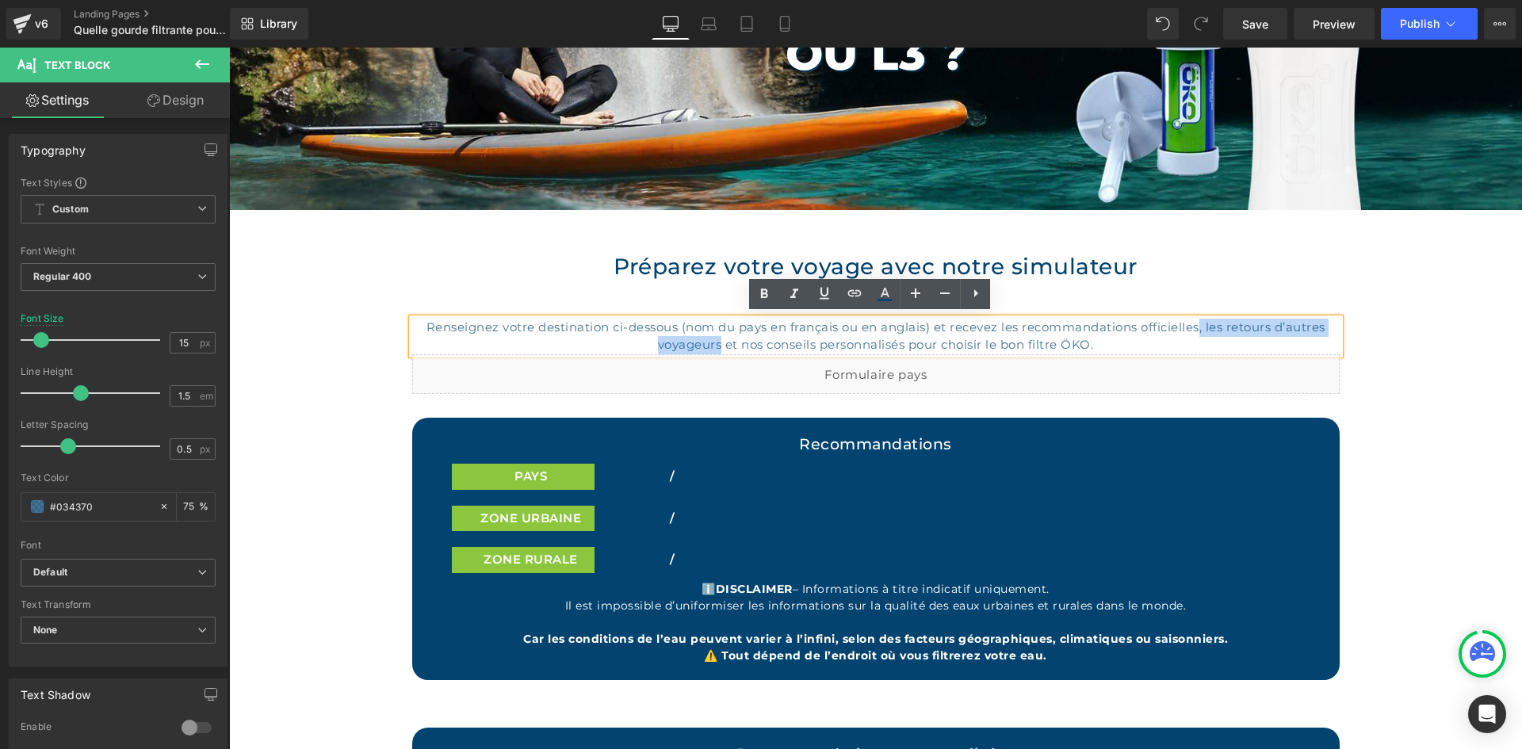
drag, startPoint x: 1196, startPoint y: 324, endPoint x: 712, endPoint y: 340, distance: 484.0
click at [712, 340] on div "Renseignez votre destination ci-dessous (nom du pays en français ou en anglais)…" at bounding box center [876, 337] width 928 height 36
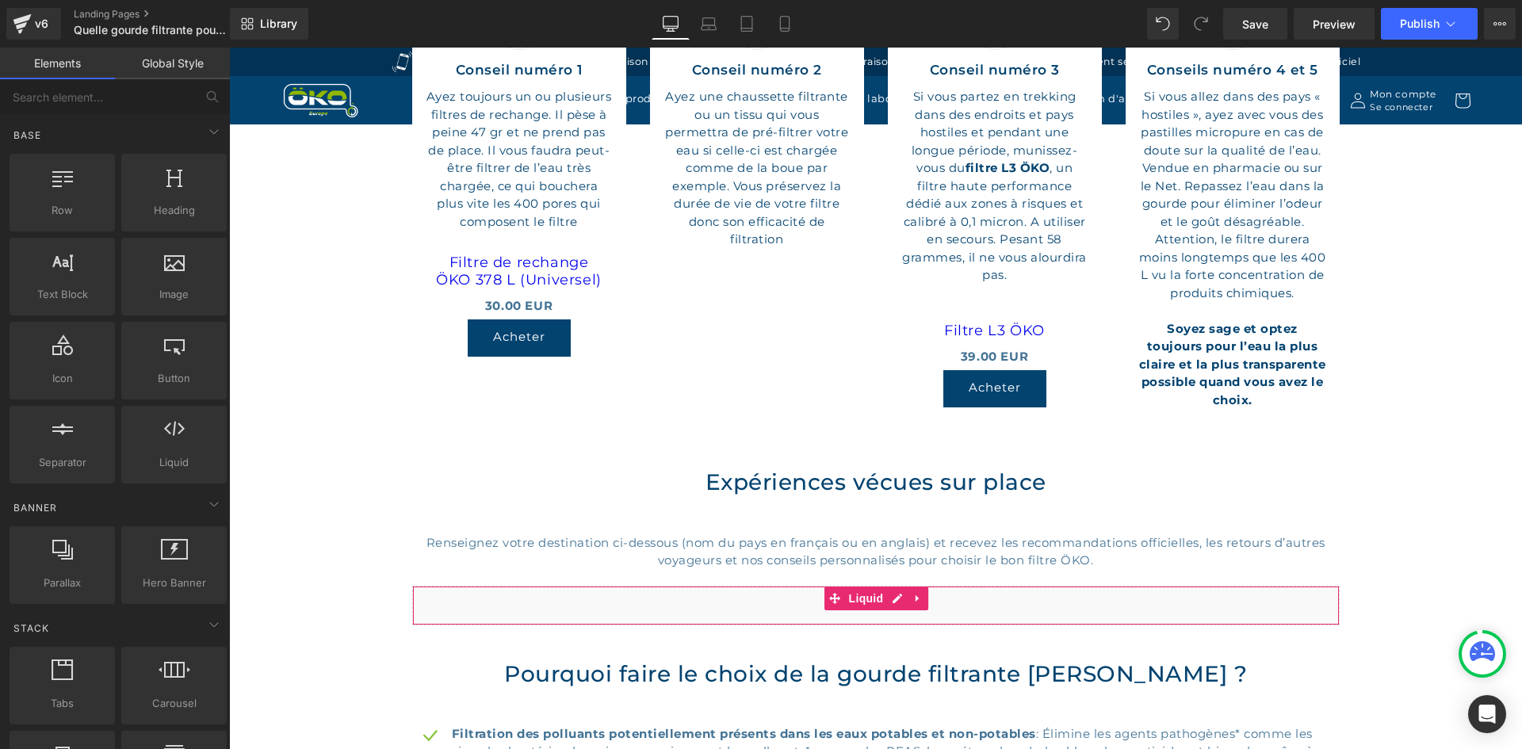
scroll to position [4758, 0]
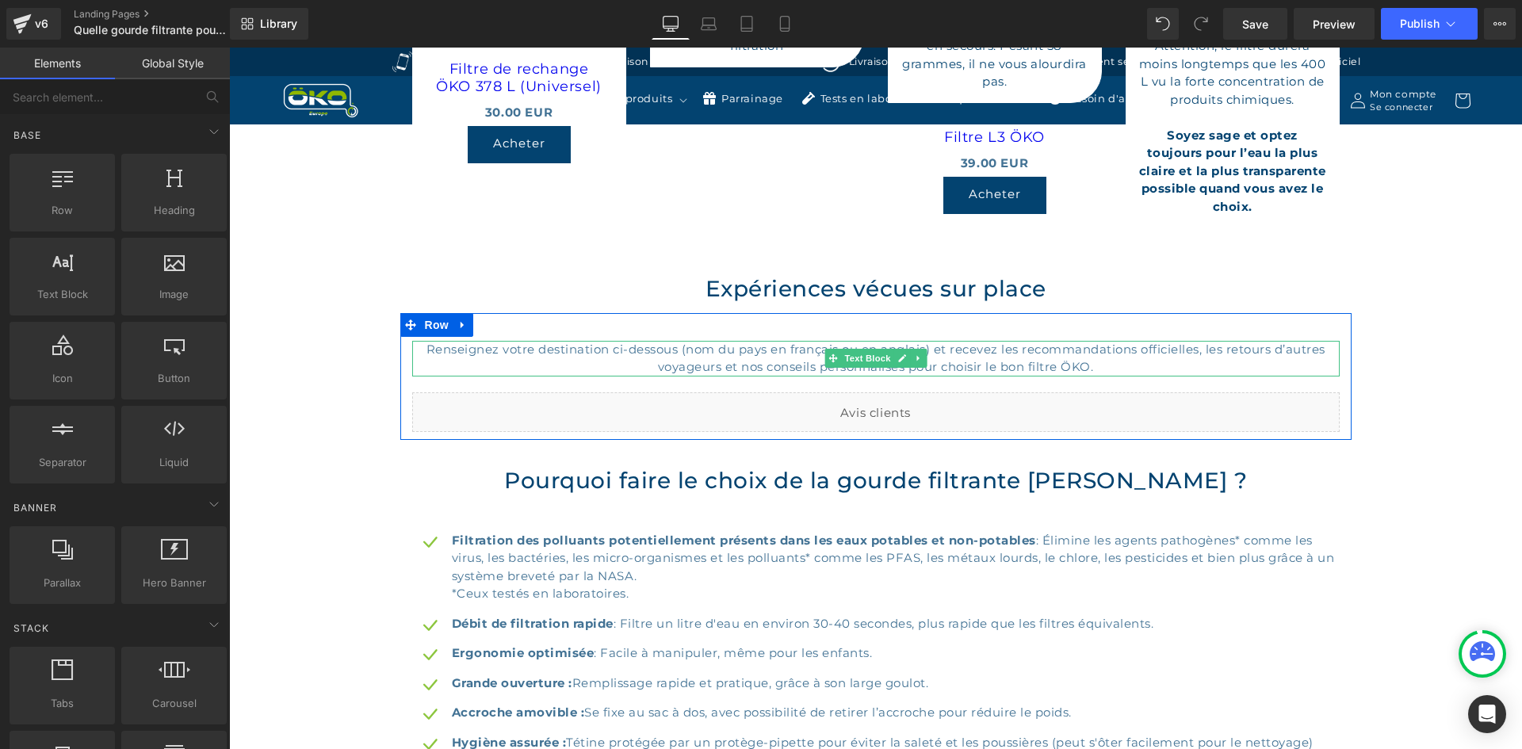
click at [998, 341] on div "Renseignez votre destination ci-dessous (nom du pays en français ou en anglais)…" at bounding box center [876, 359] width 928 height 36
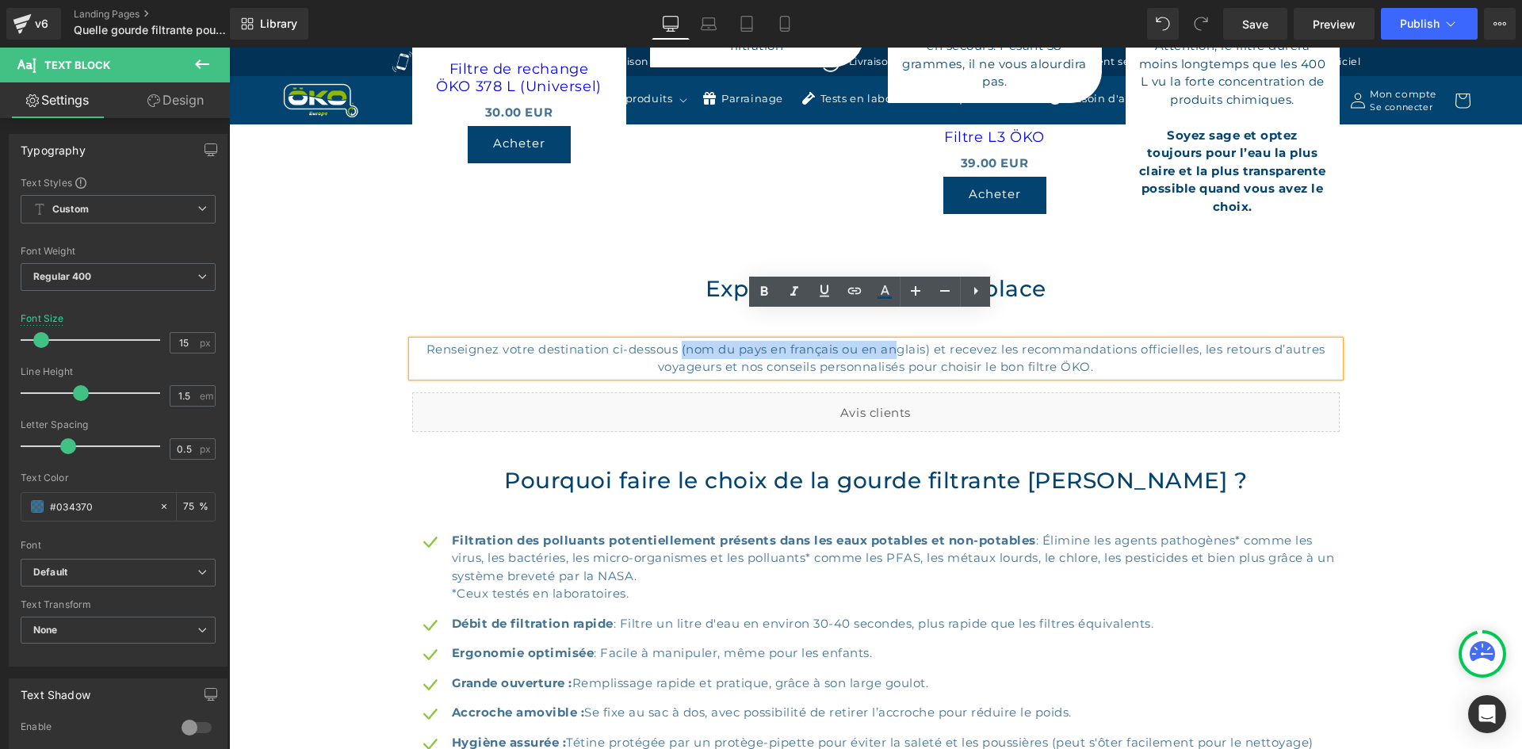
drag, startPoint x: 674, startPoint y: 322, endPoint x: 895, endPoint y: 323, distance: 221.2
click at [895, 341] on div "Renseignez votre destination ci-dessous (nom du pays en français ou en anglais)…" at bounding box center [876, 359] width 928 height 36
click at [906, 341] on div "Renseignez votre destination ci-dessous (nom du pays en français ou en anglais)…" at bounding box center [876, 359] width 928 height 36
drag, startPoint x: 920, startPoint y: 320, endPoint x: 759, endPoint y: 316, distance: 161.0
click at [759, 341] on div "Renseignez votre destination ci-dessous (nom du pays en français ou en anglais)…" at bounding box center [876, 359] width 928 height 36
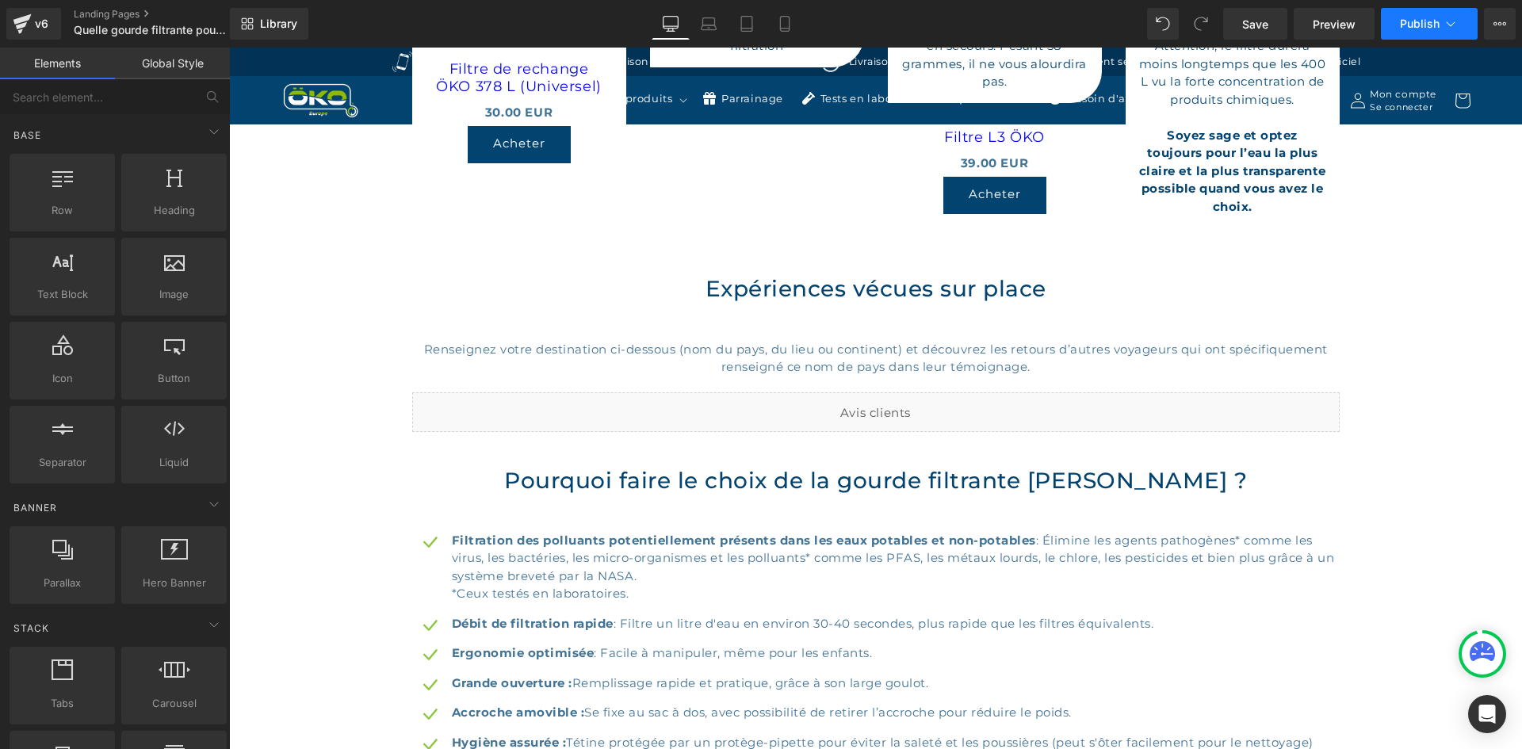
click at [1421, 16] on button "Publish" at bounding box center [1429, 24] width 97 height 32
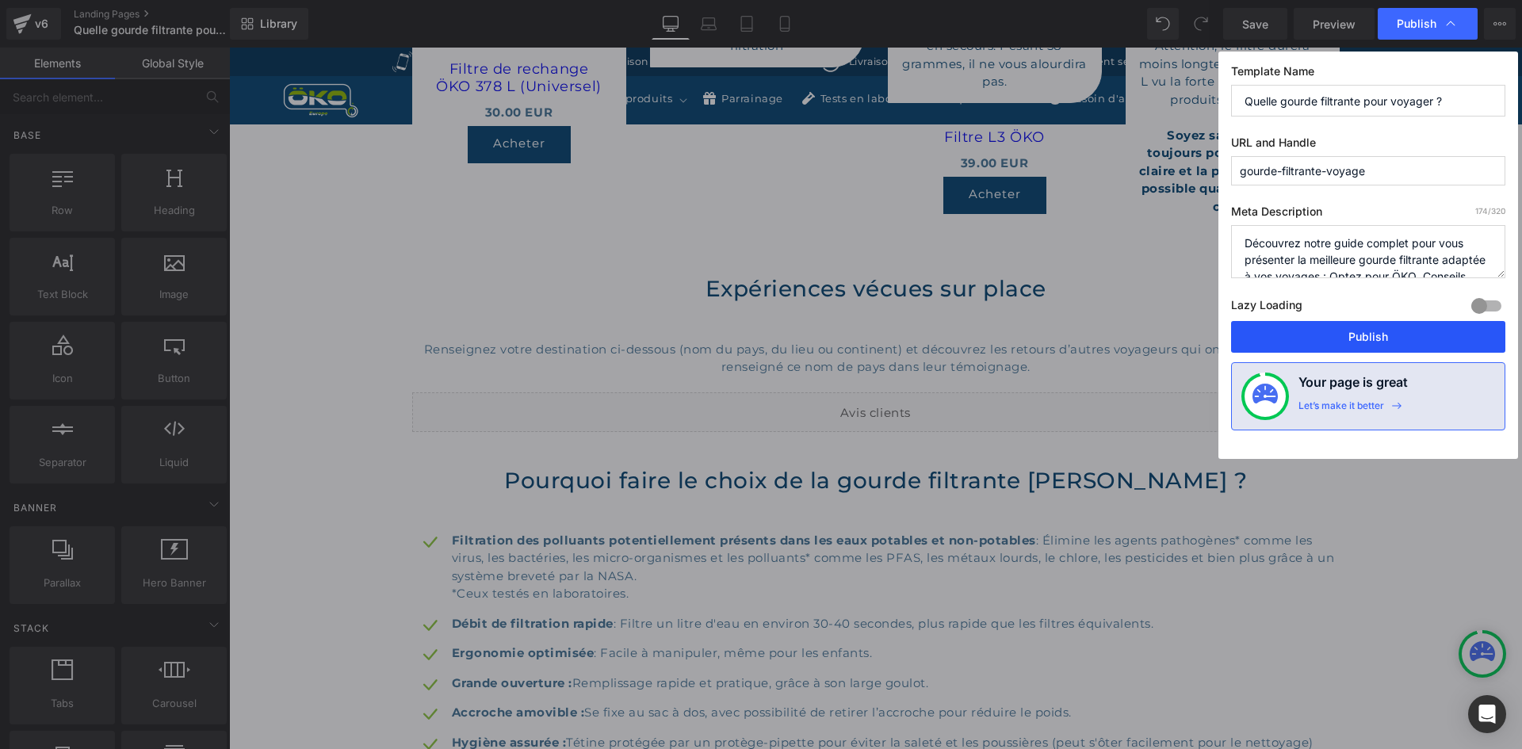
click at [1336, 334] on button "Publish" at bounding box center [1368, 337] width 274 height 32
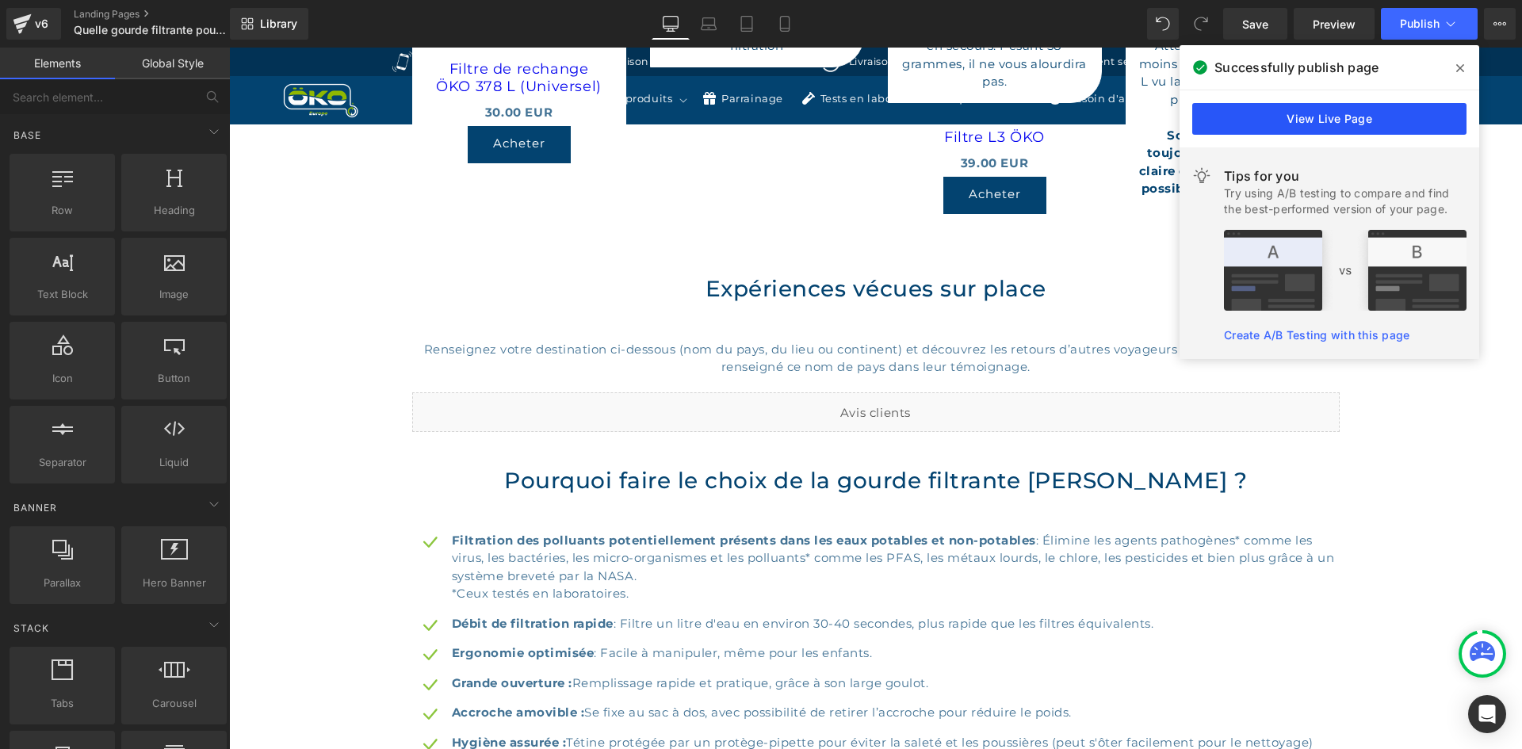
click at [1344, 109] on link "View Live Page" at bounding box center [1330, 119] width 274 height 32
